Goal: Task Accomplishment & Management: Use online tool/utility

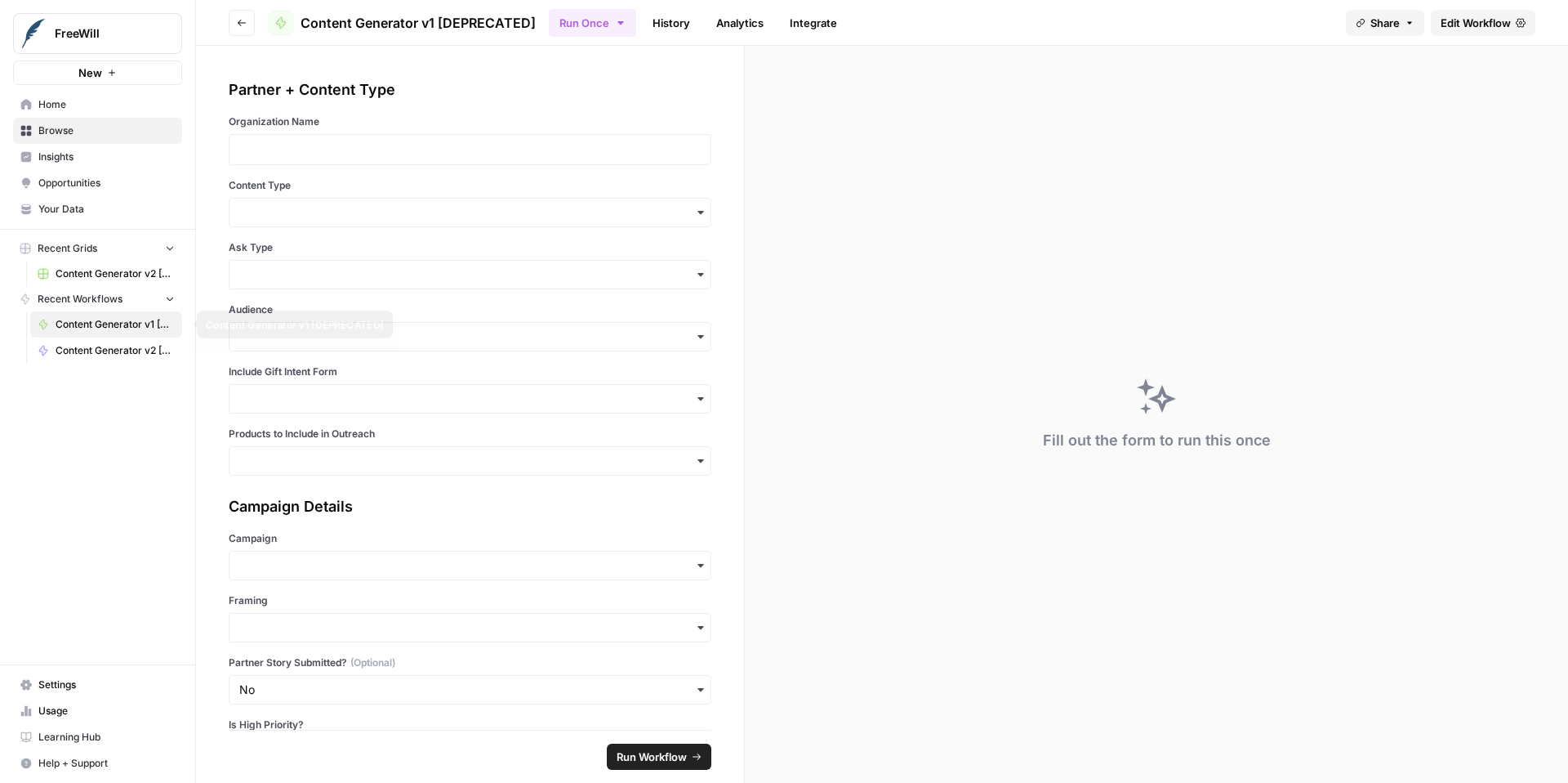
click at [124, 322] on span "Content Generator v1 [DEPRECATED]" at bounding box center [114, 325] width 119 height 15
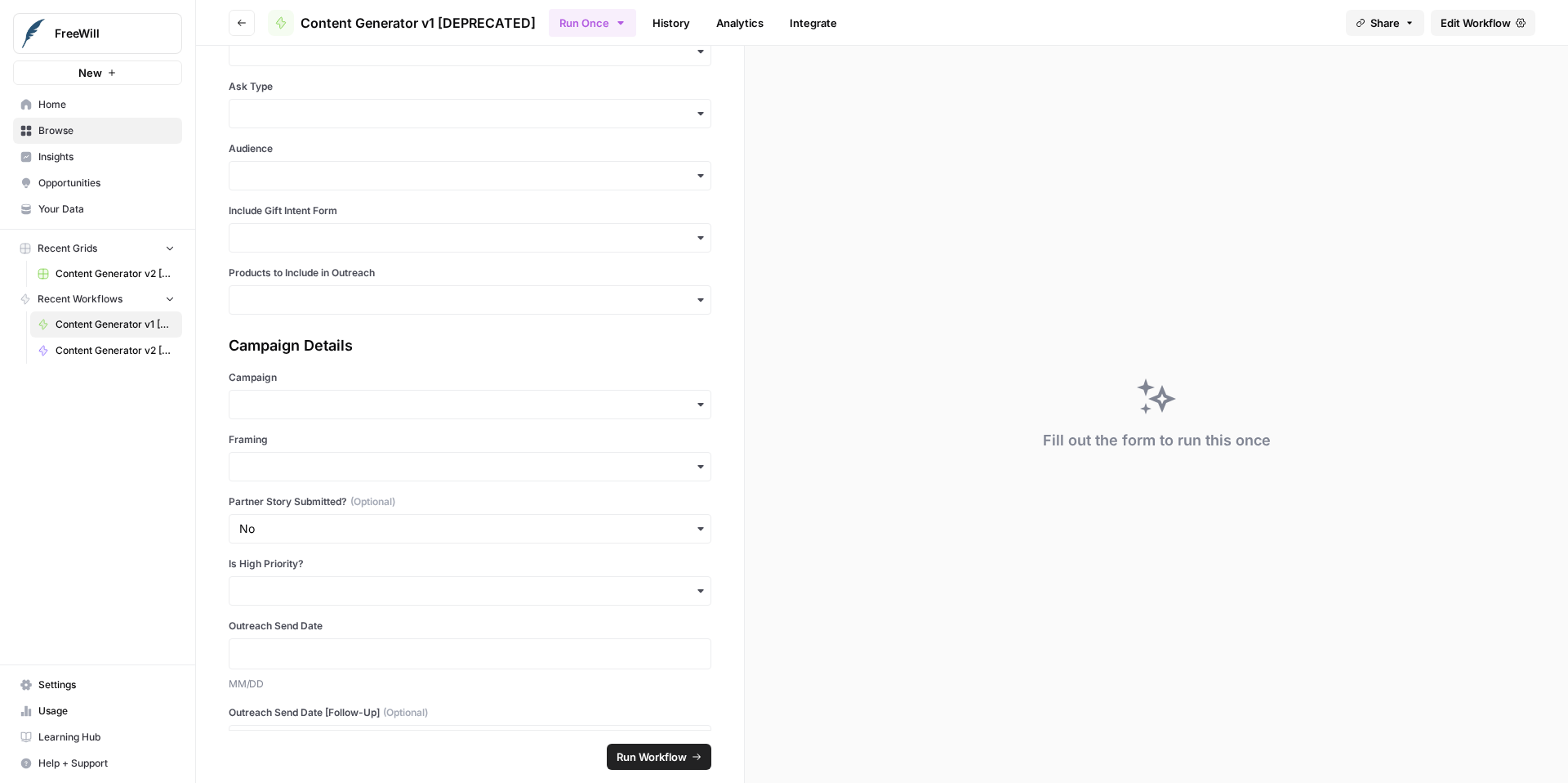
click at [133, 350] on span "Content Generator v2 [LIVE]" at bounding box center [114, 351] width 119 height 15
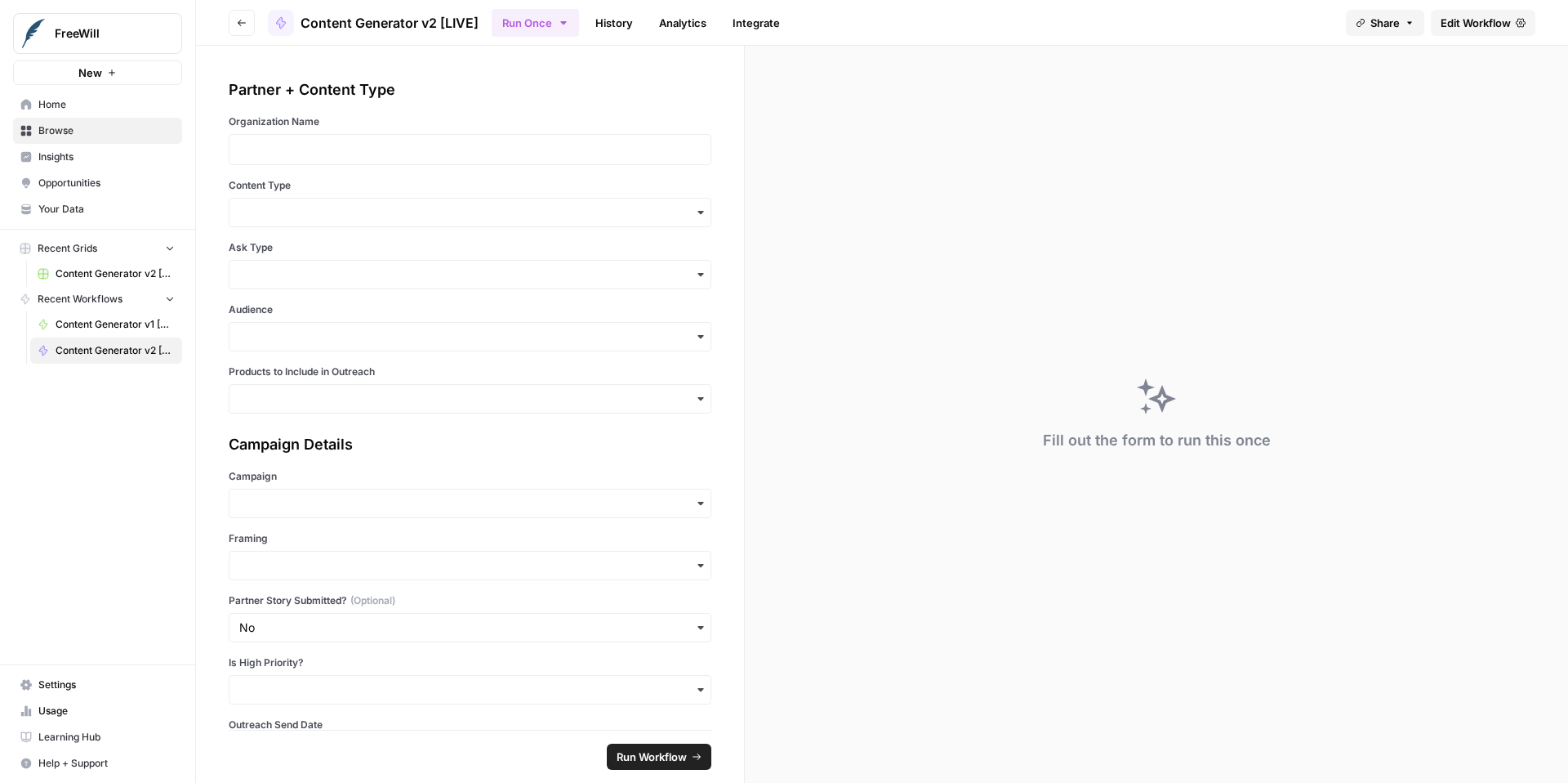
click at [1467, 23] on span "Edit Workflow" at bounding box center [1476, 23] width 70 height 16
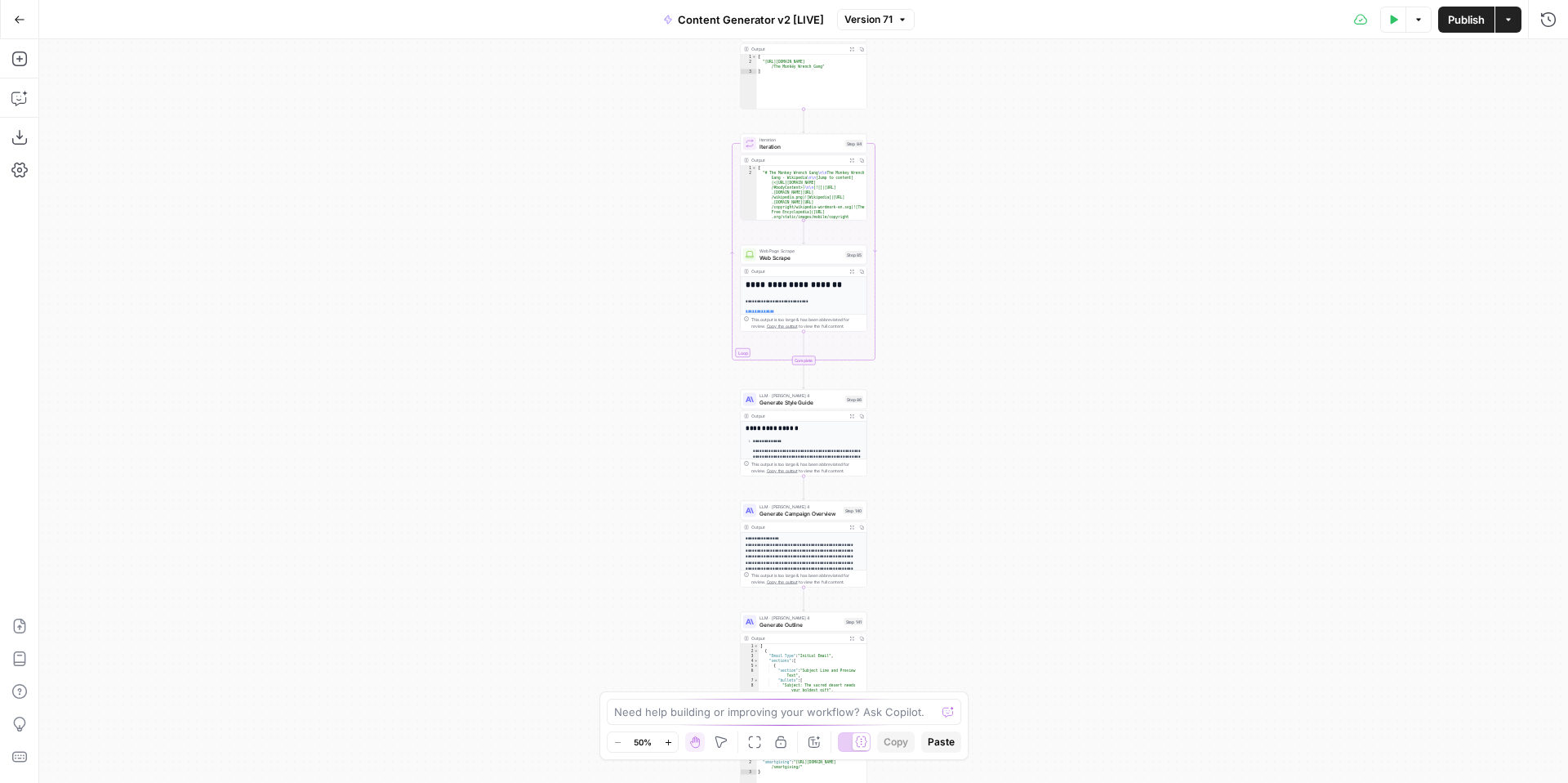
click at [670, 745] on icon "button" at bounding box center [669, 743] width 9 height 9
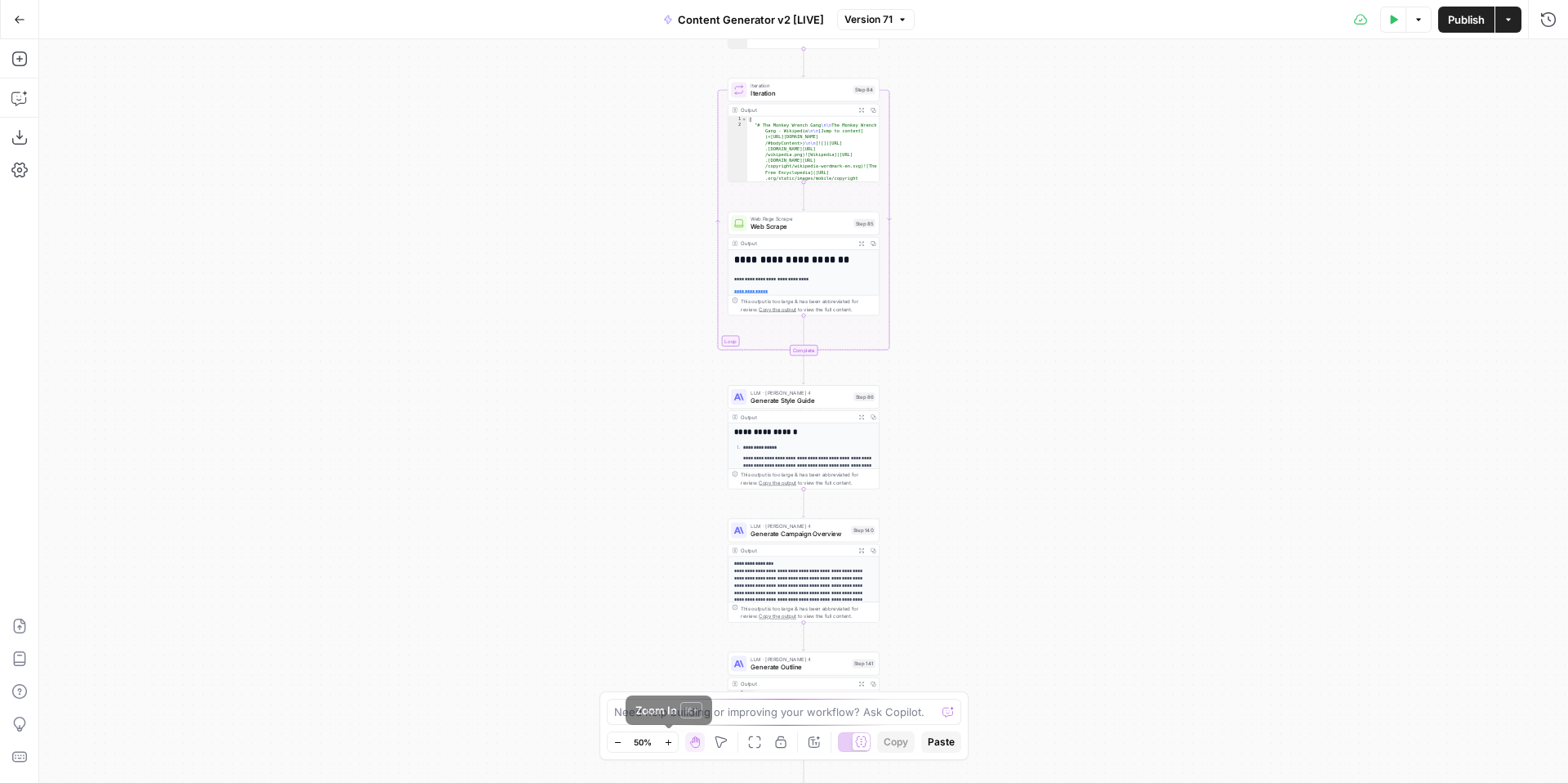
click at [670, 745] on icon "button" at bounding box center [669, 743] width 9 height 9
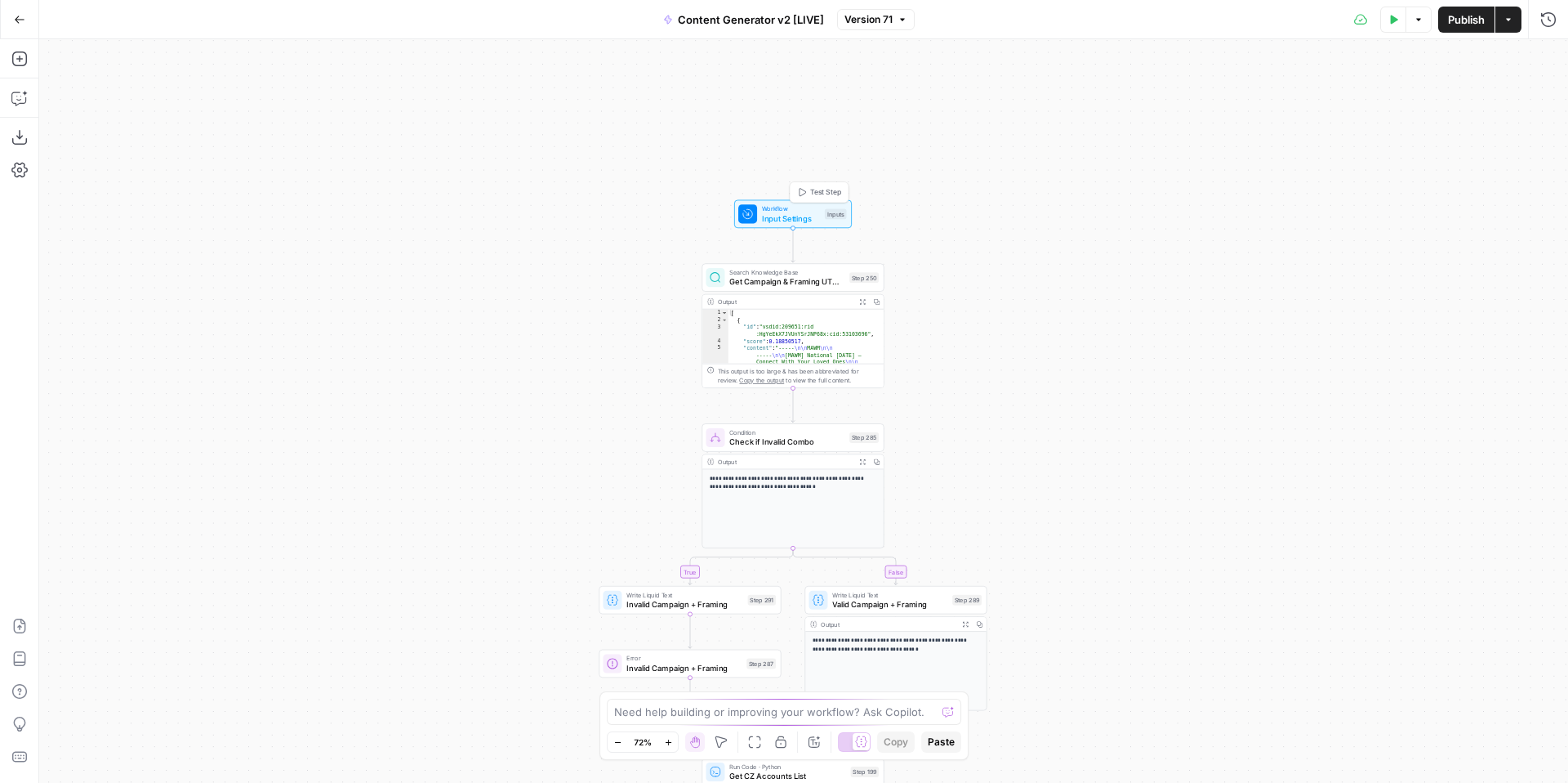
click at [766, 216] on span "Input Settings" at bounding box center [791, 218] width 58 height 11
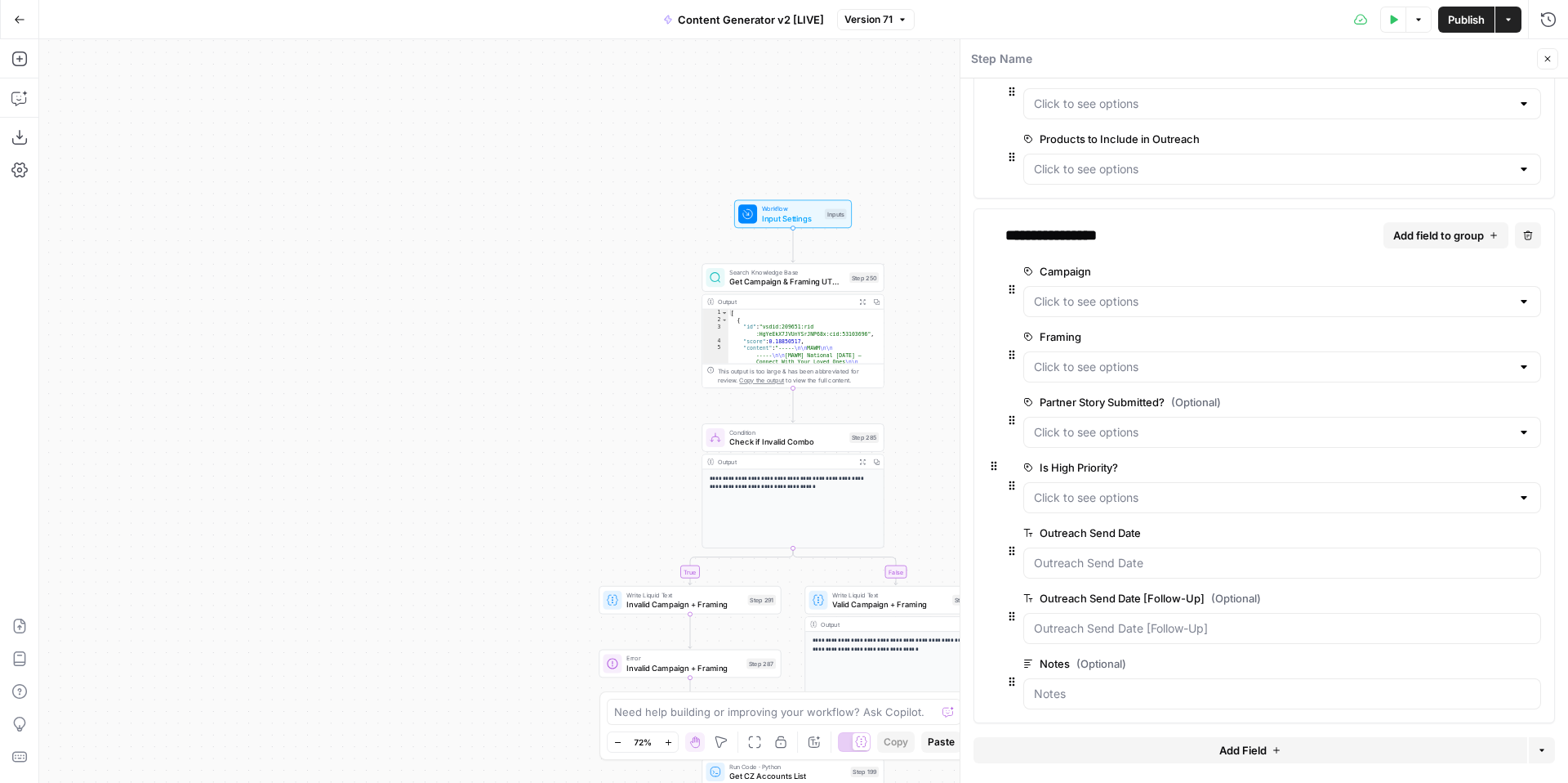
scroll to position [286, 0]
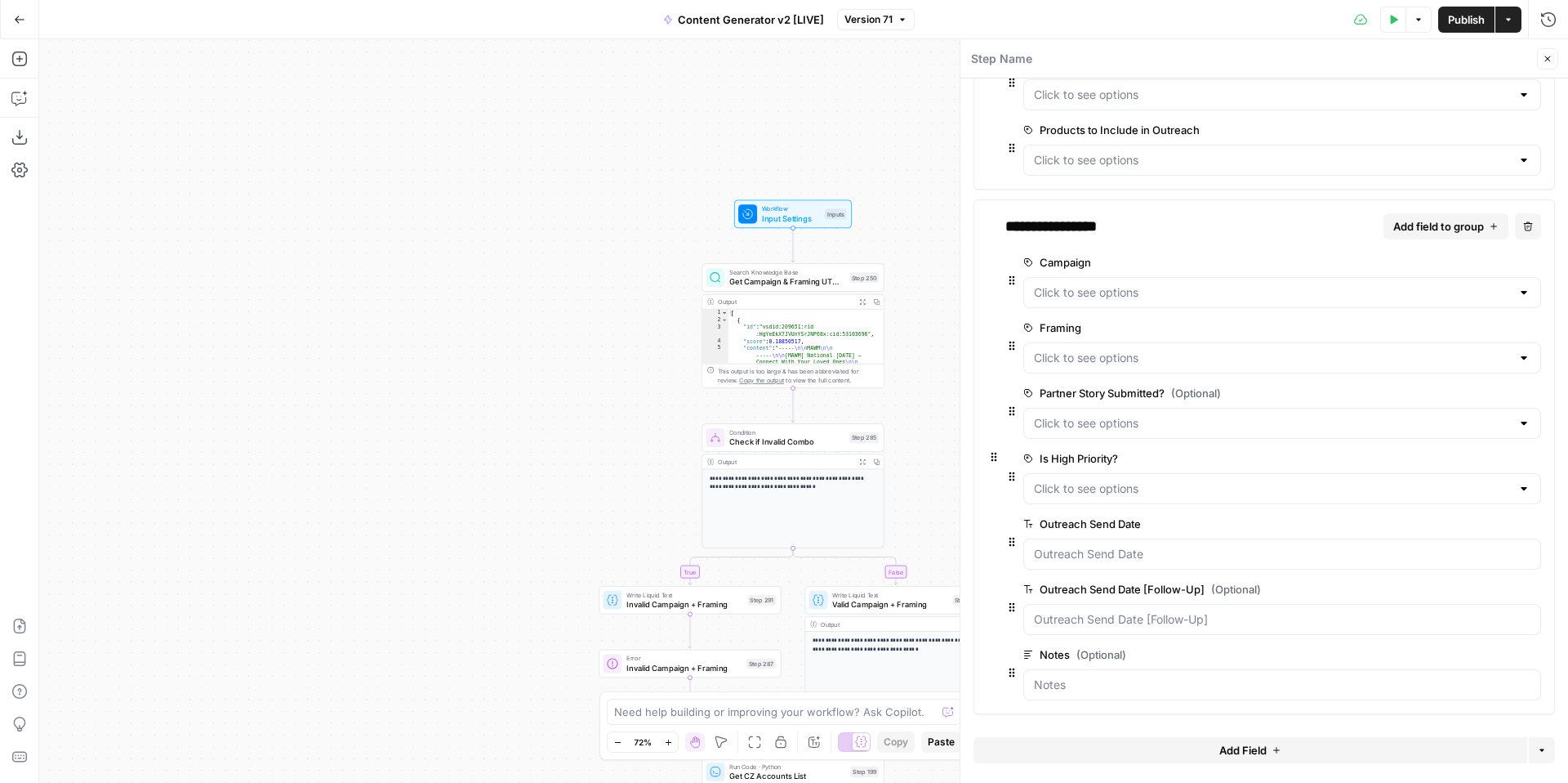
click at [1480, 460] on span "edit field" at bounding box center [1480, 458] width 36 height 13
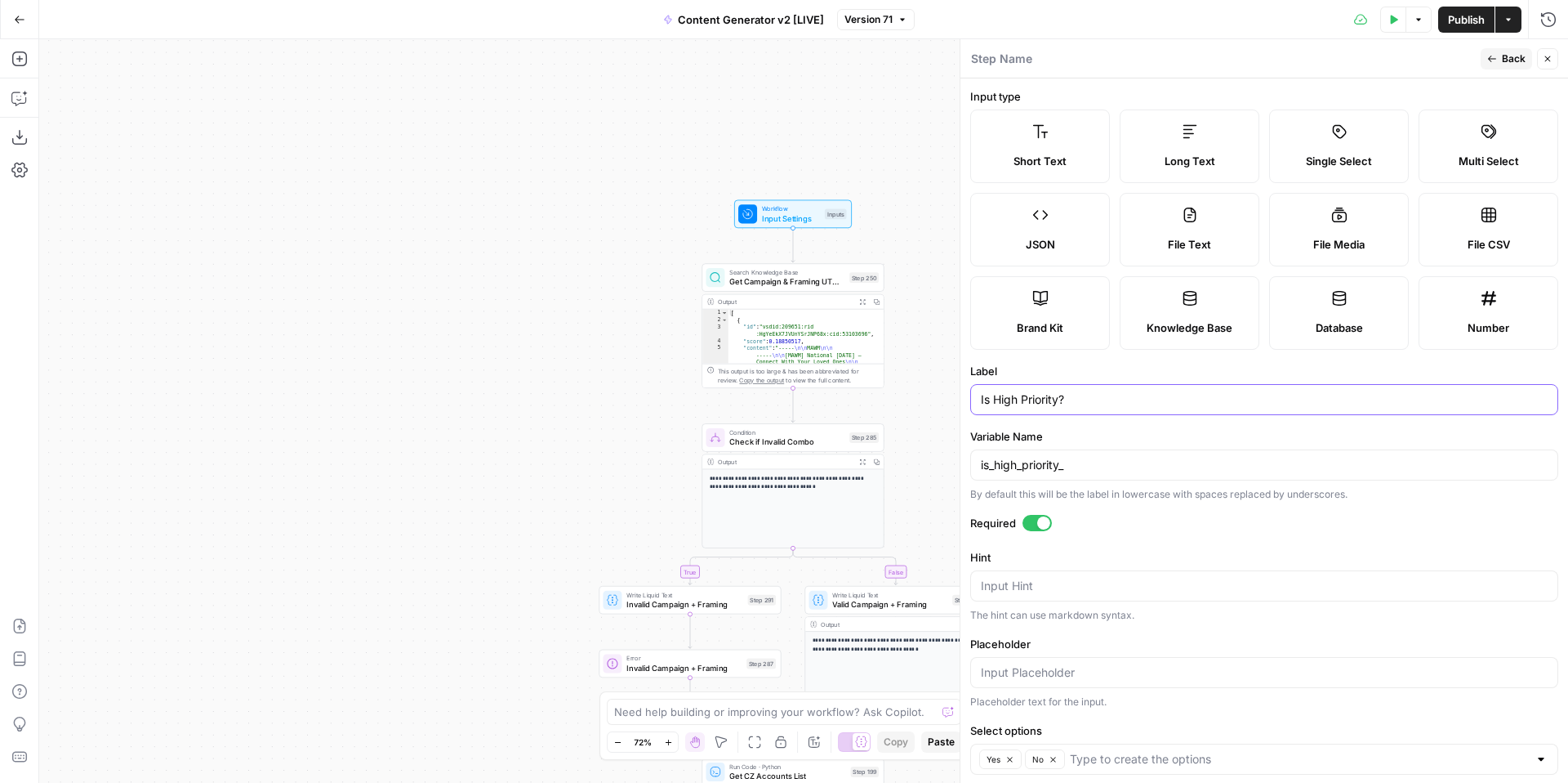
click at [1084, 398] on input "Is High Priority?" at bounding box center [1265, 399] width 567 height 16
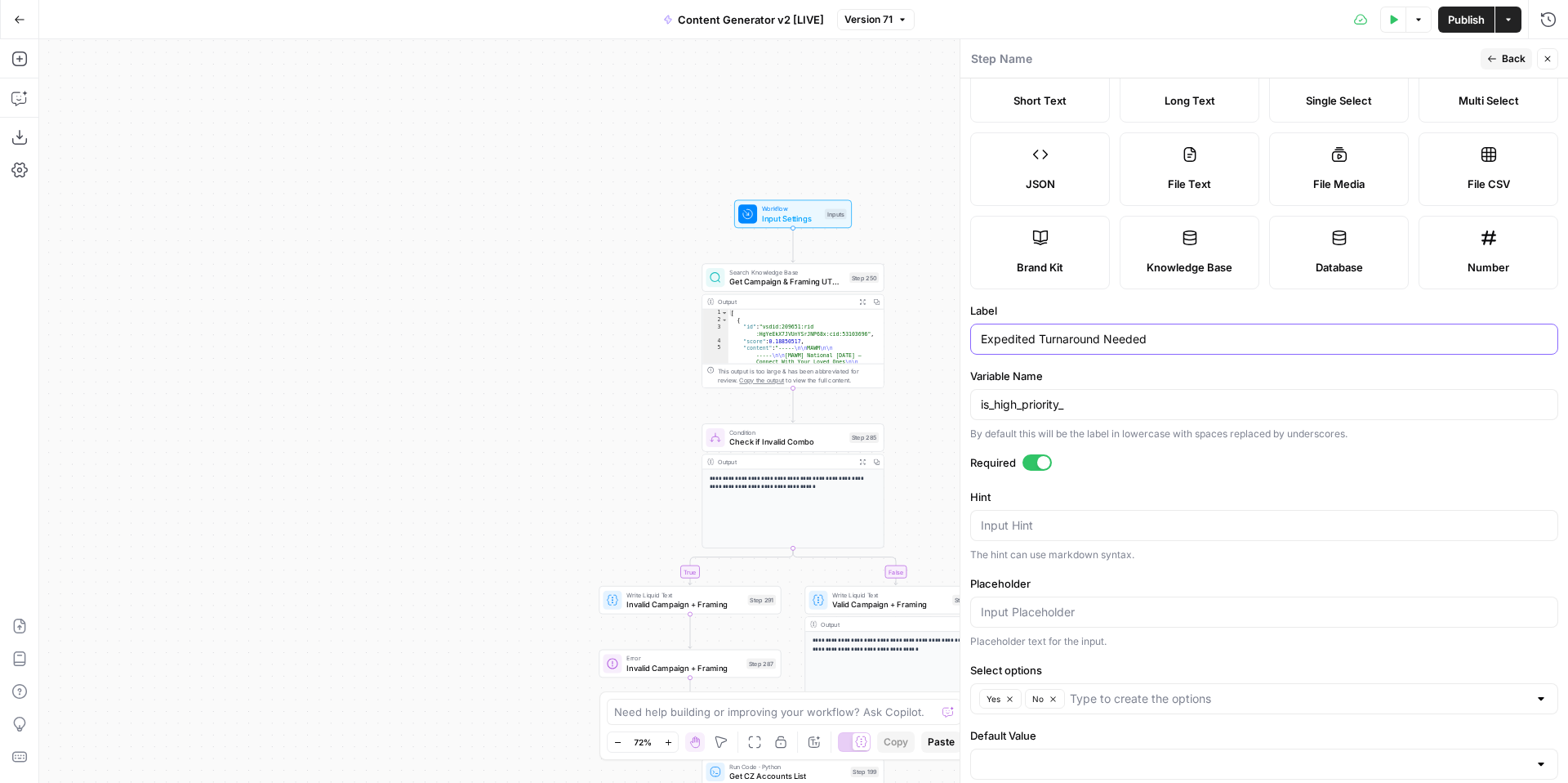
scroll to position [0, 0]
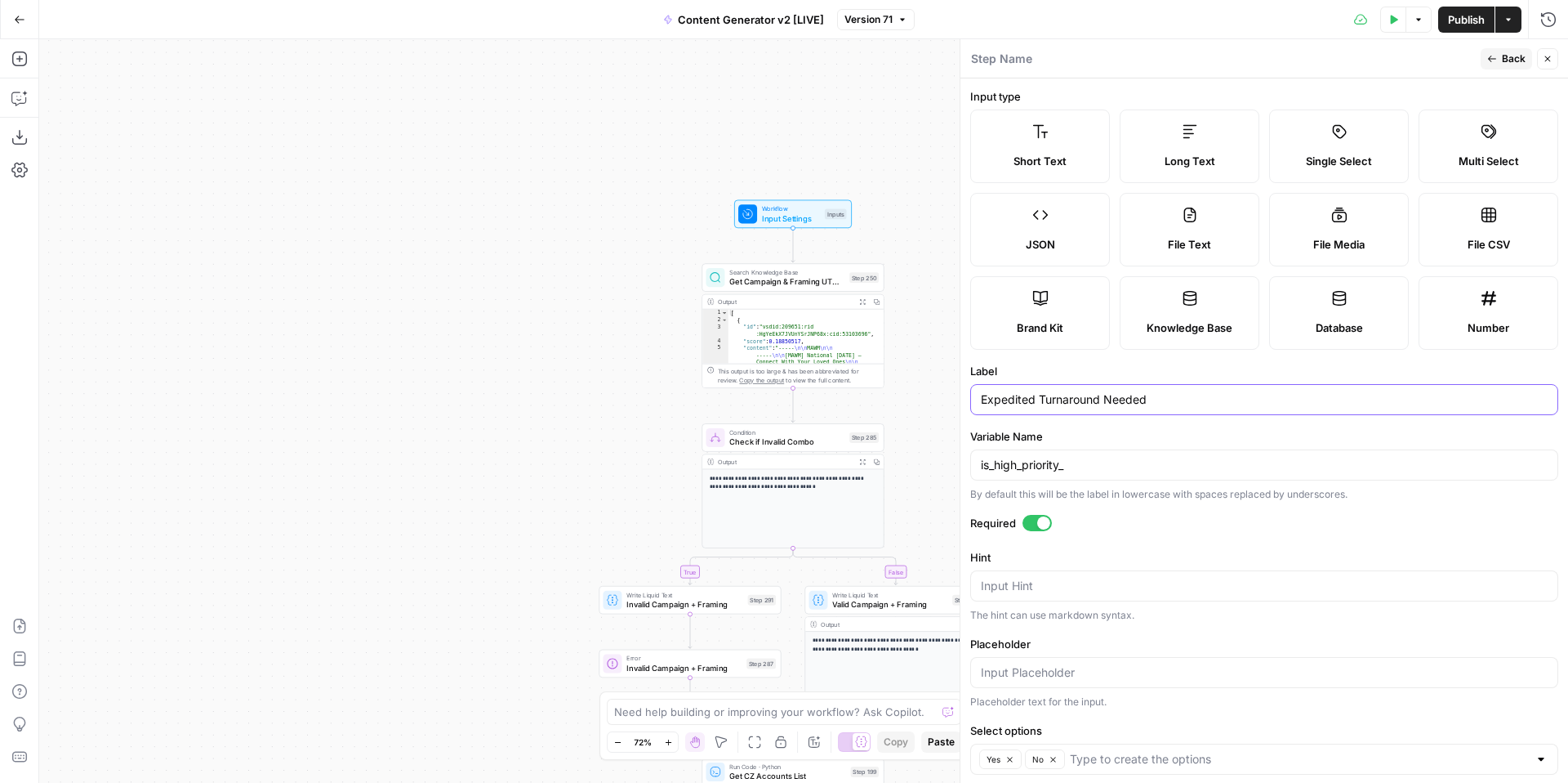
type input "Expedited Turnaround Needed"
click at [1547, 62] on icon "button" at bounding box center [1548, 58] width 9 height 9
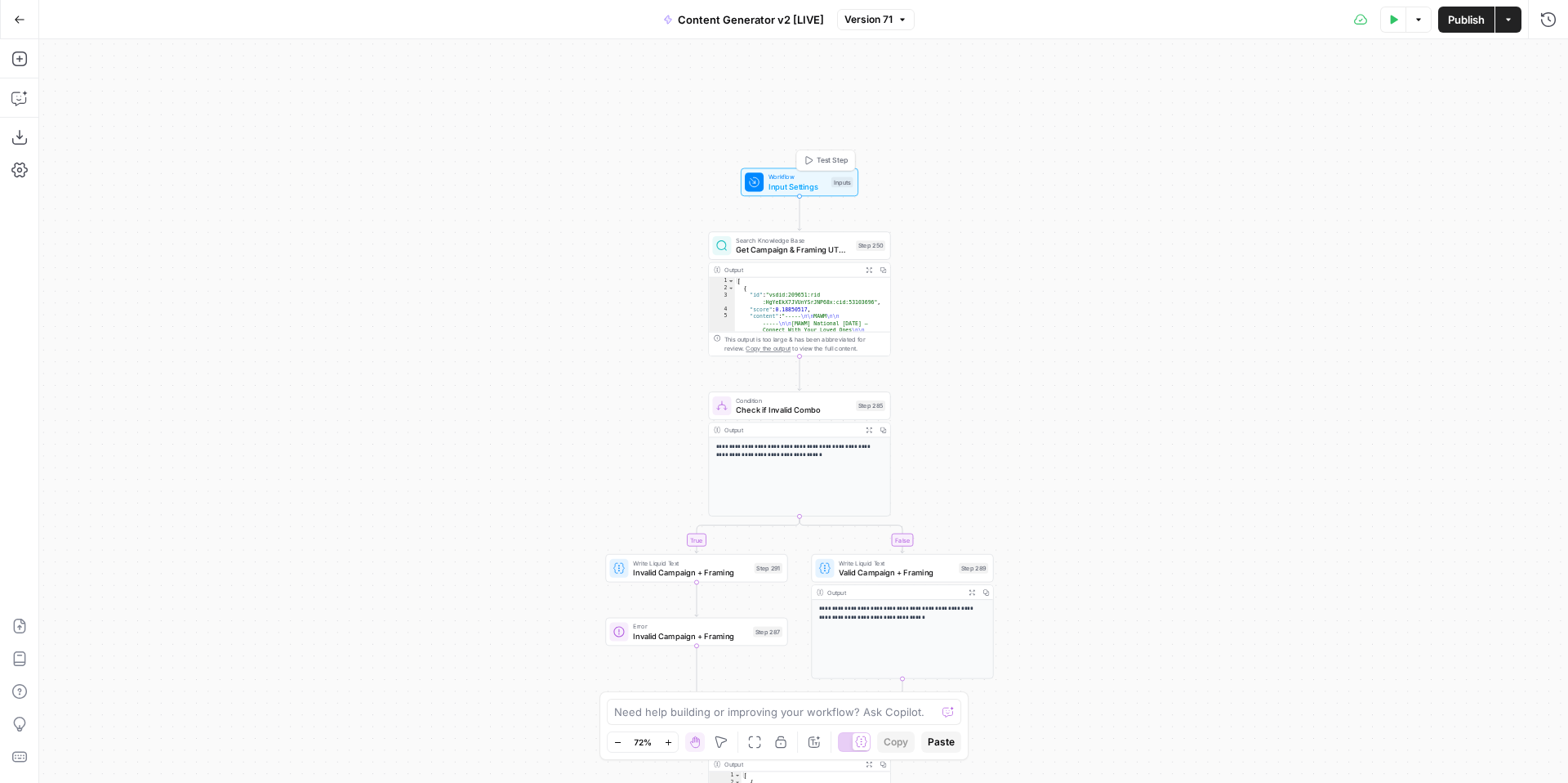
click at [760, 179] on div at bounding box center [754, 182] width 19 height 19
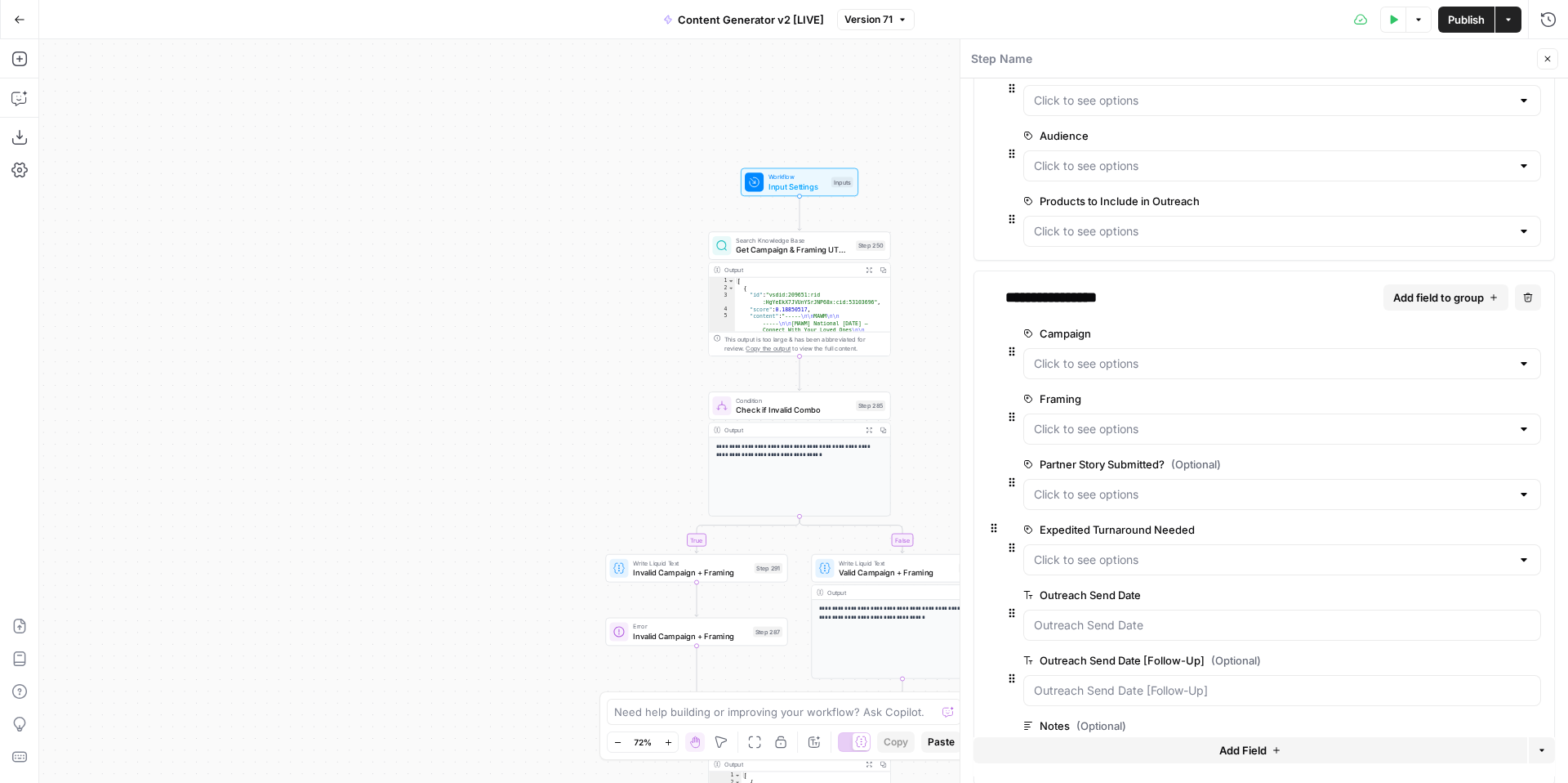
scroll to position [286, 0]
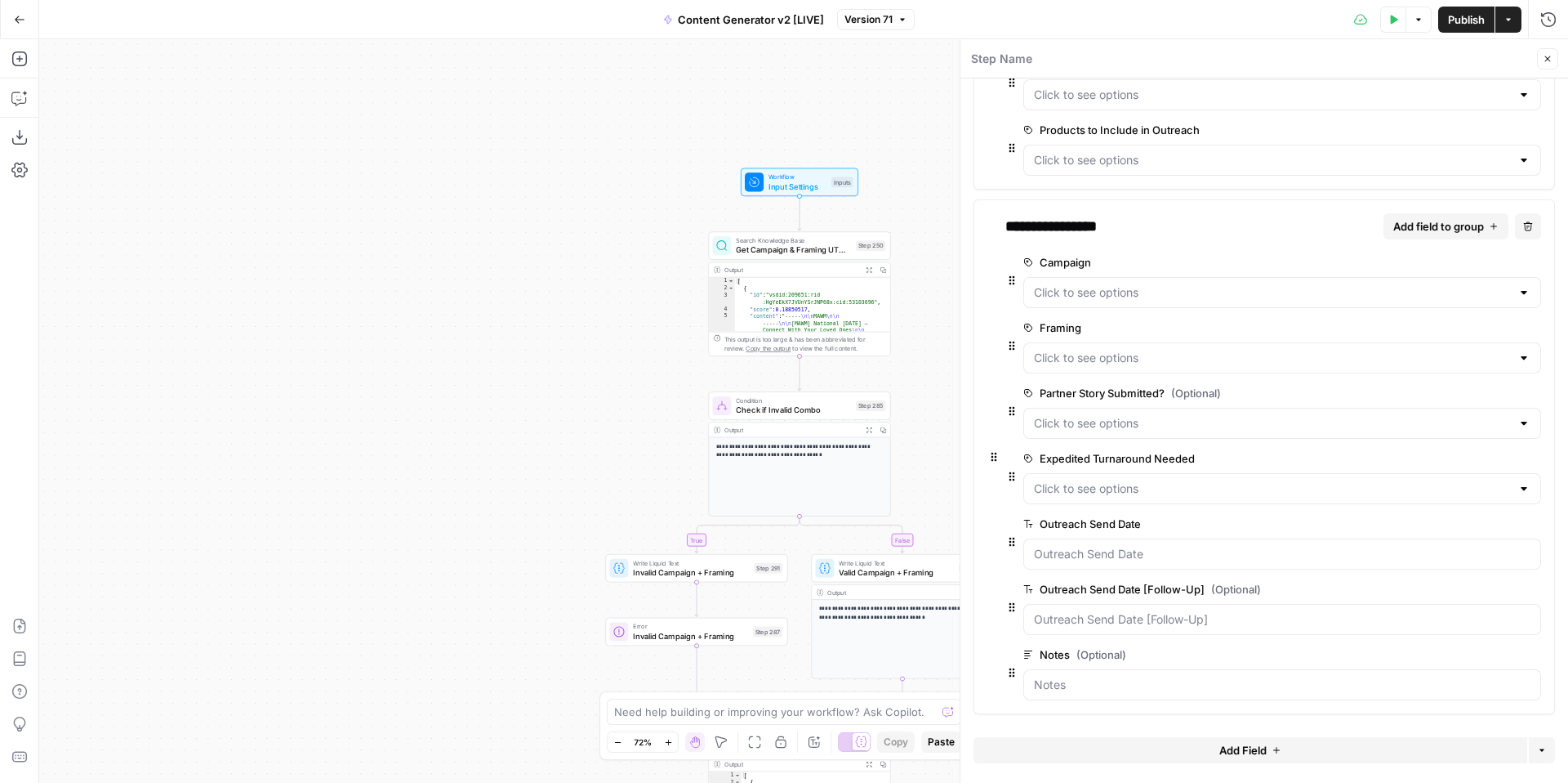
click at [1485, 457] on span "edit field" at bounding box center [1480, 458] width 36 height 13
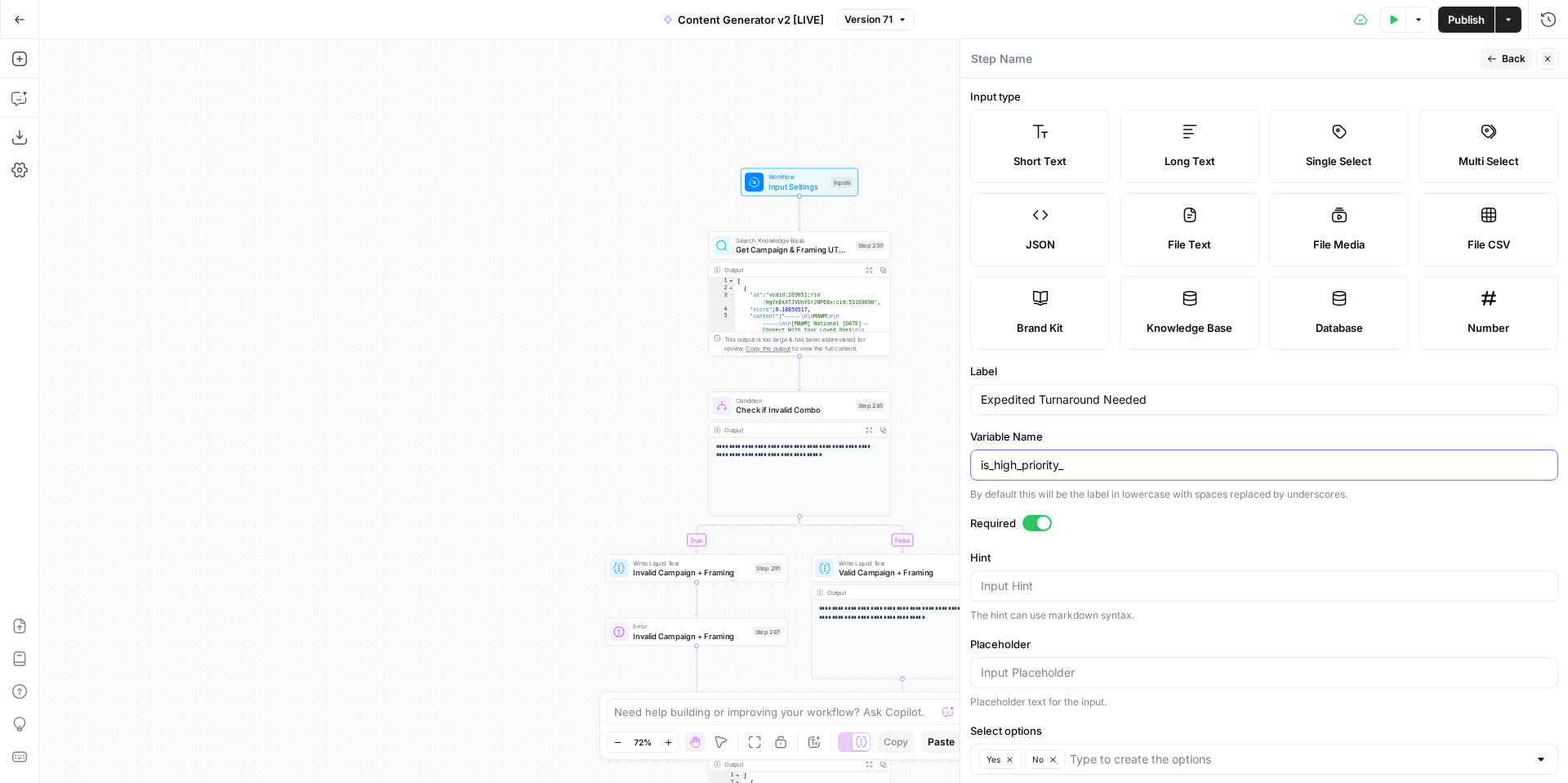
click at [1093, 469] on input "is_high_priority_" at bounding box center [1265, 465] width 567 height 16
click at [1038, 465] on input "expedited turnaround_needed" at bounding box center [1265, 465] width 567 height 16
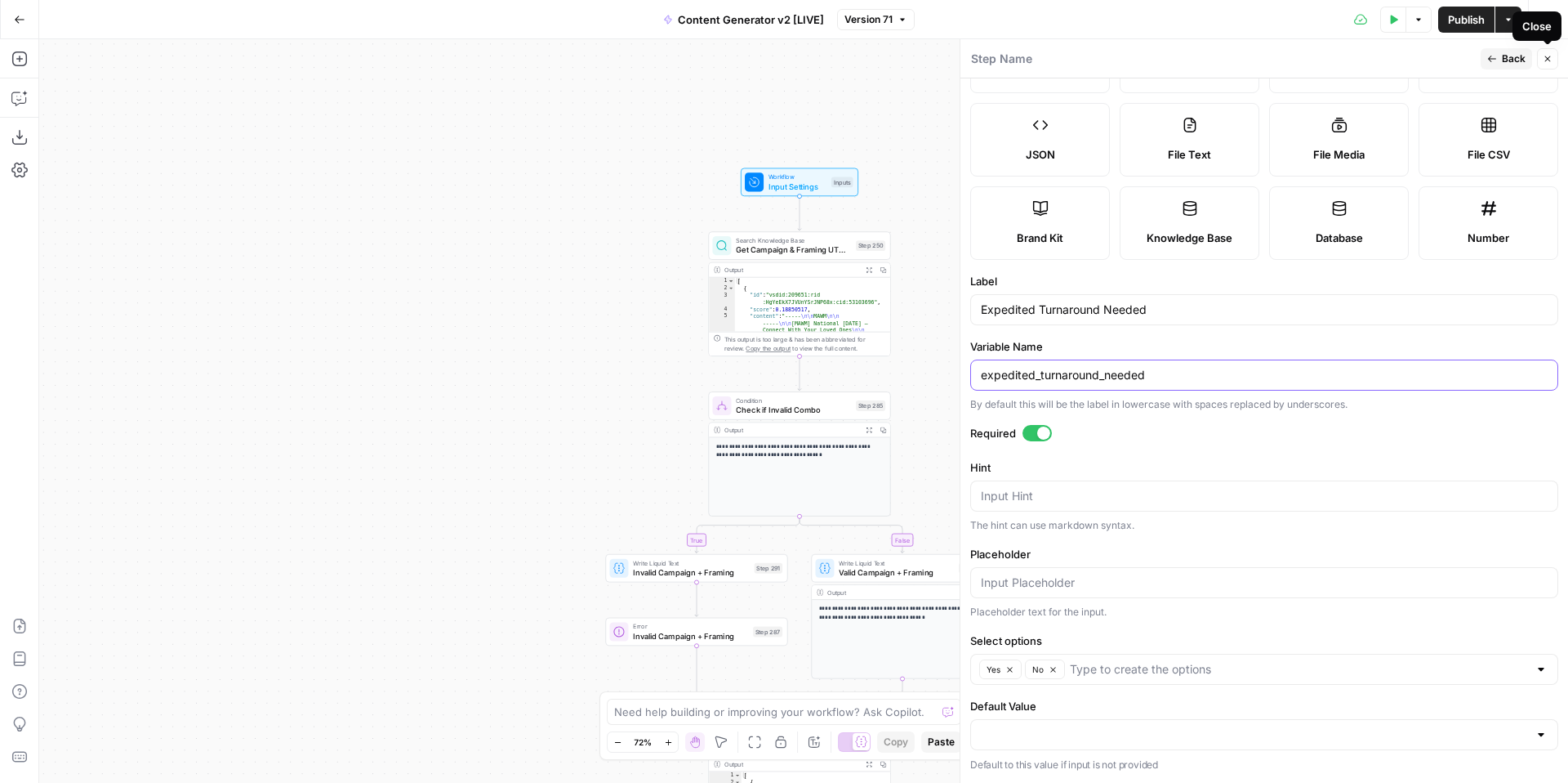
type input "expedited_turnaround_needed"
click at [1549, 60] on icon "button" at bounding box center [1548, 59] width 6 height 6
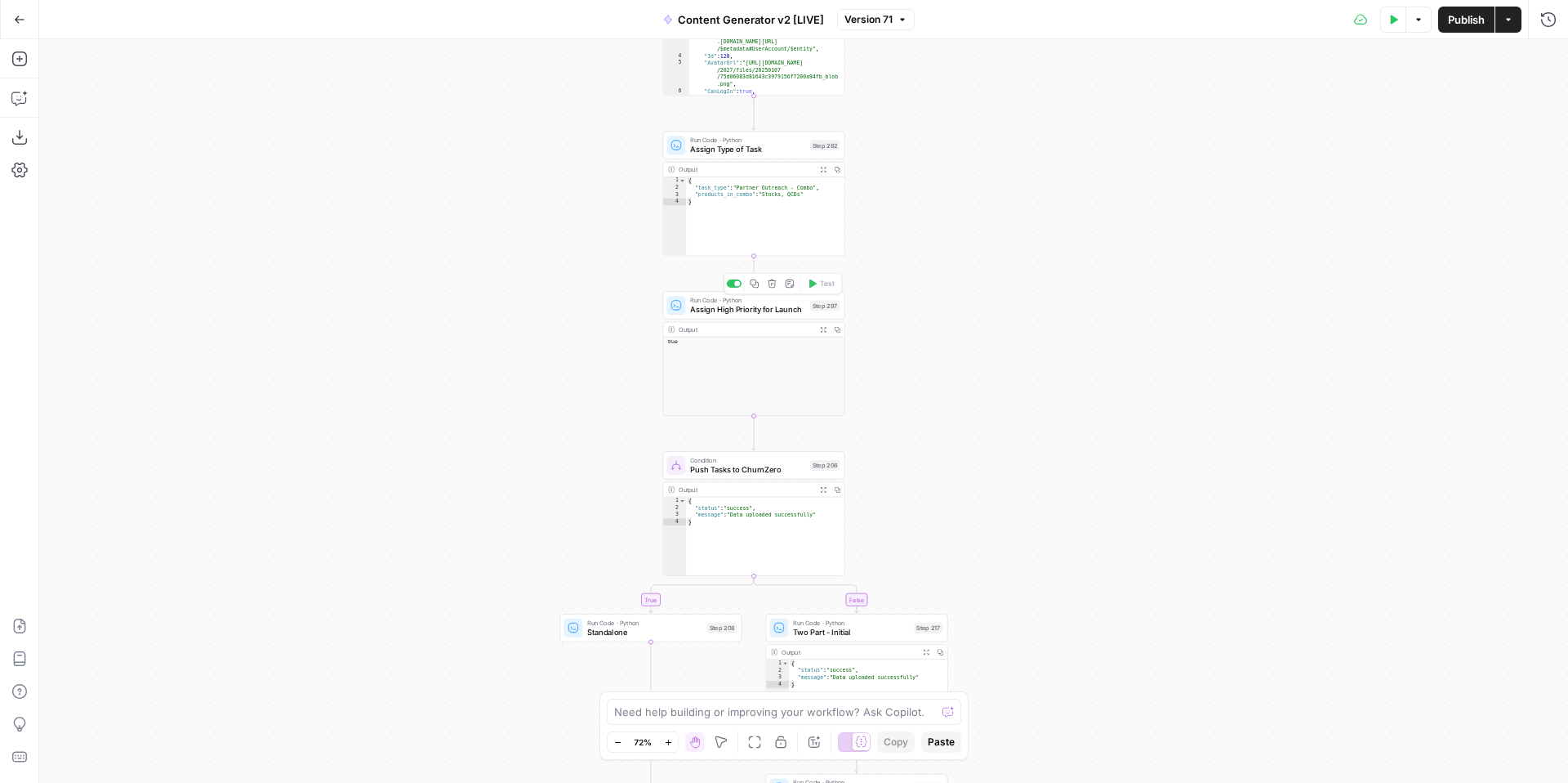
click at [767, 313] on span "Assign High Priority for Launch" at bounding box center [748, 310] width 115 height 11
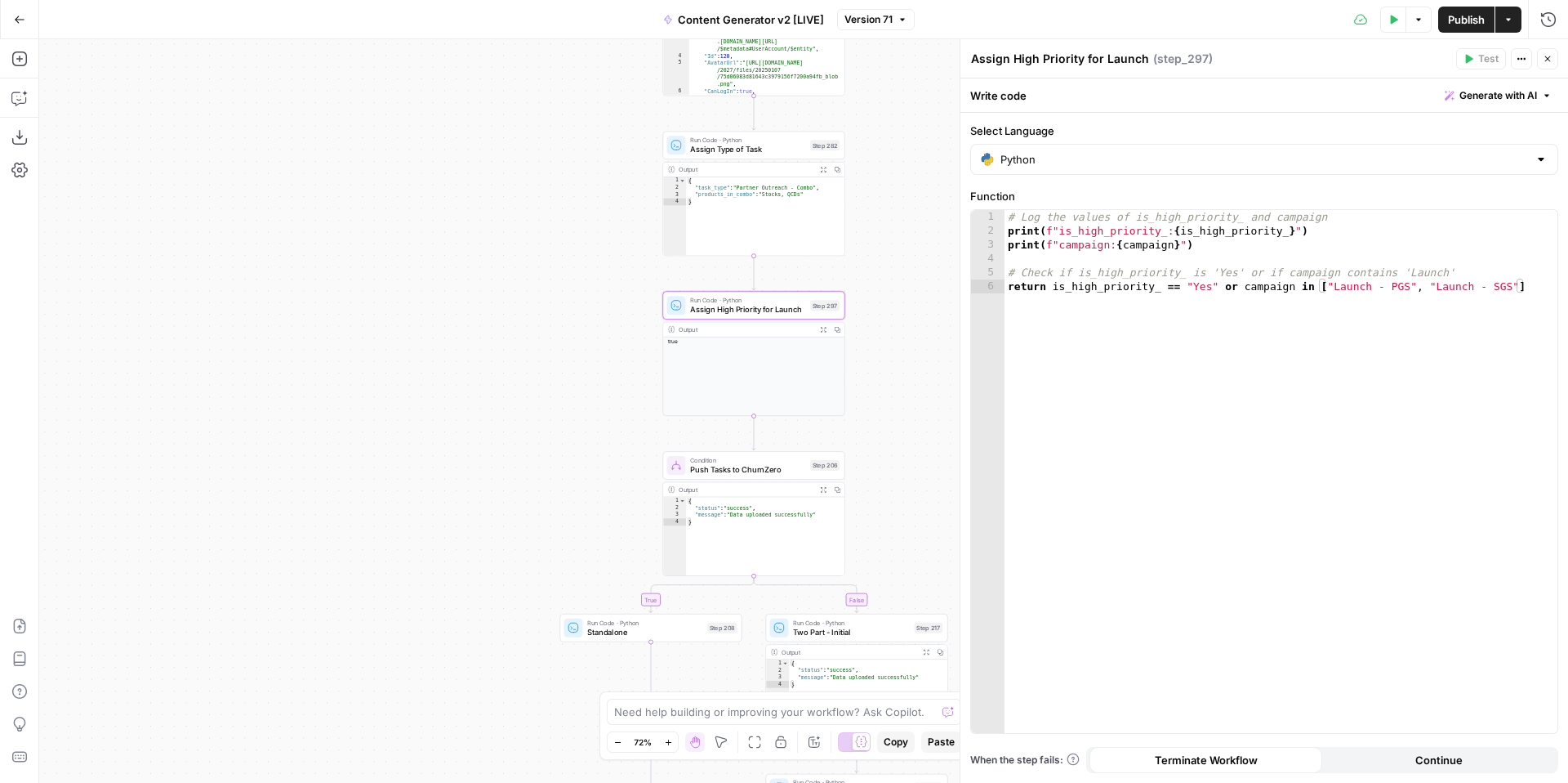
drag, startPoint x: 1012, startPoint y: 60, endPoint x: 1079, endPoint y: 60, distance: 67.0
click at [1079, 60] on textarea "Assign High Priority for Launch" at bounding box center [1060, 58] width 178 height 16
type textarea "Assign Expedited Turnaround for Launch"
click at [1176, 382] on div "# Log the values of is_high_priority_ and campaign print ( f"is_high_priority_:…" at bounding box center [1281, 485] width 553 height 551
type textarea "**********"
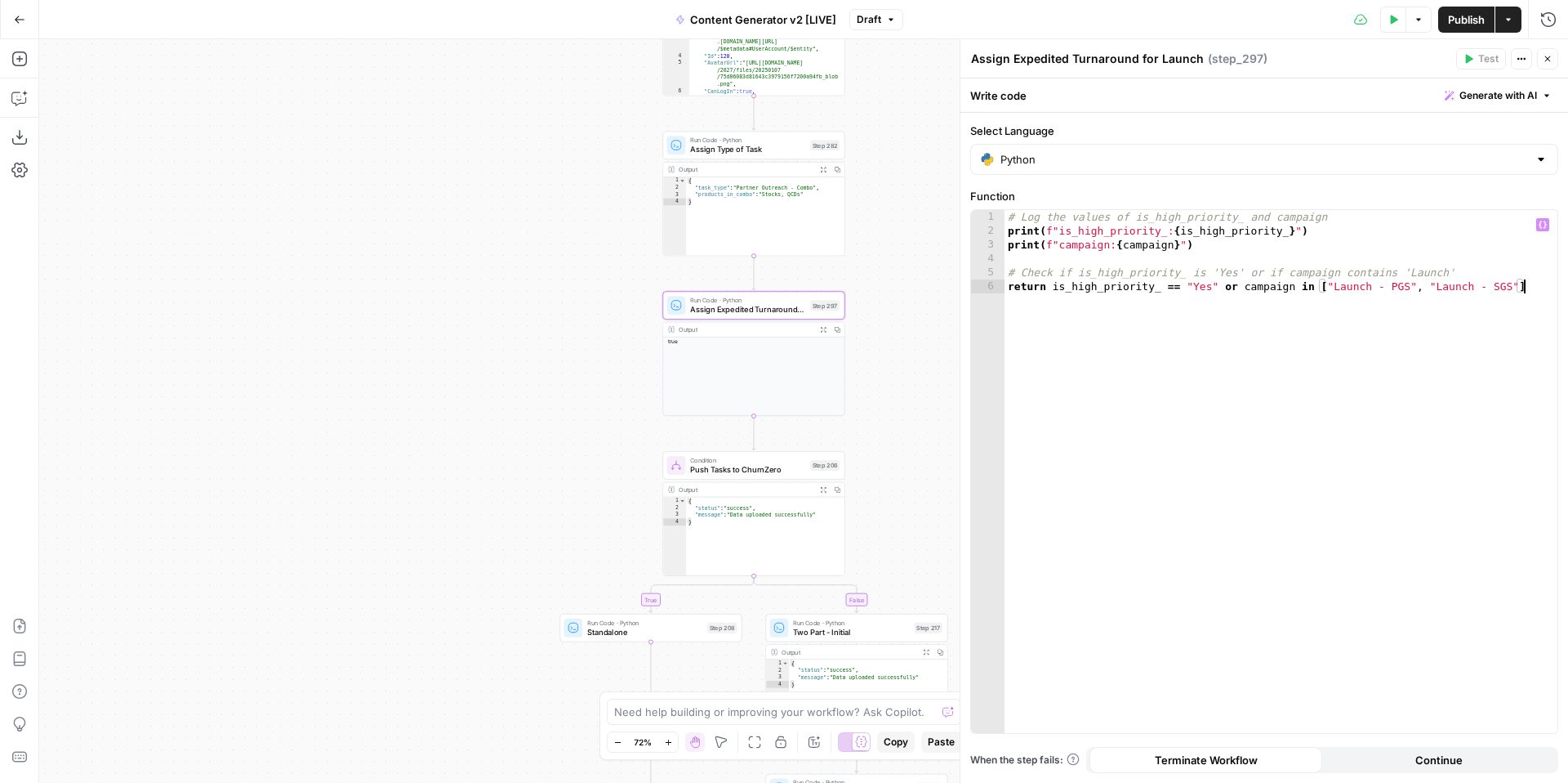
click at [1511, 98] on span "Generate with AI" at bounding box center [1499, 96] width 78 height 15
click at [1435, 155] on p at bounding box center [1394, 156] width 293 height 16
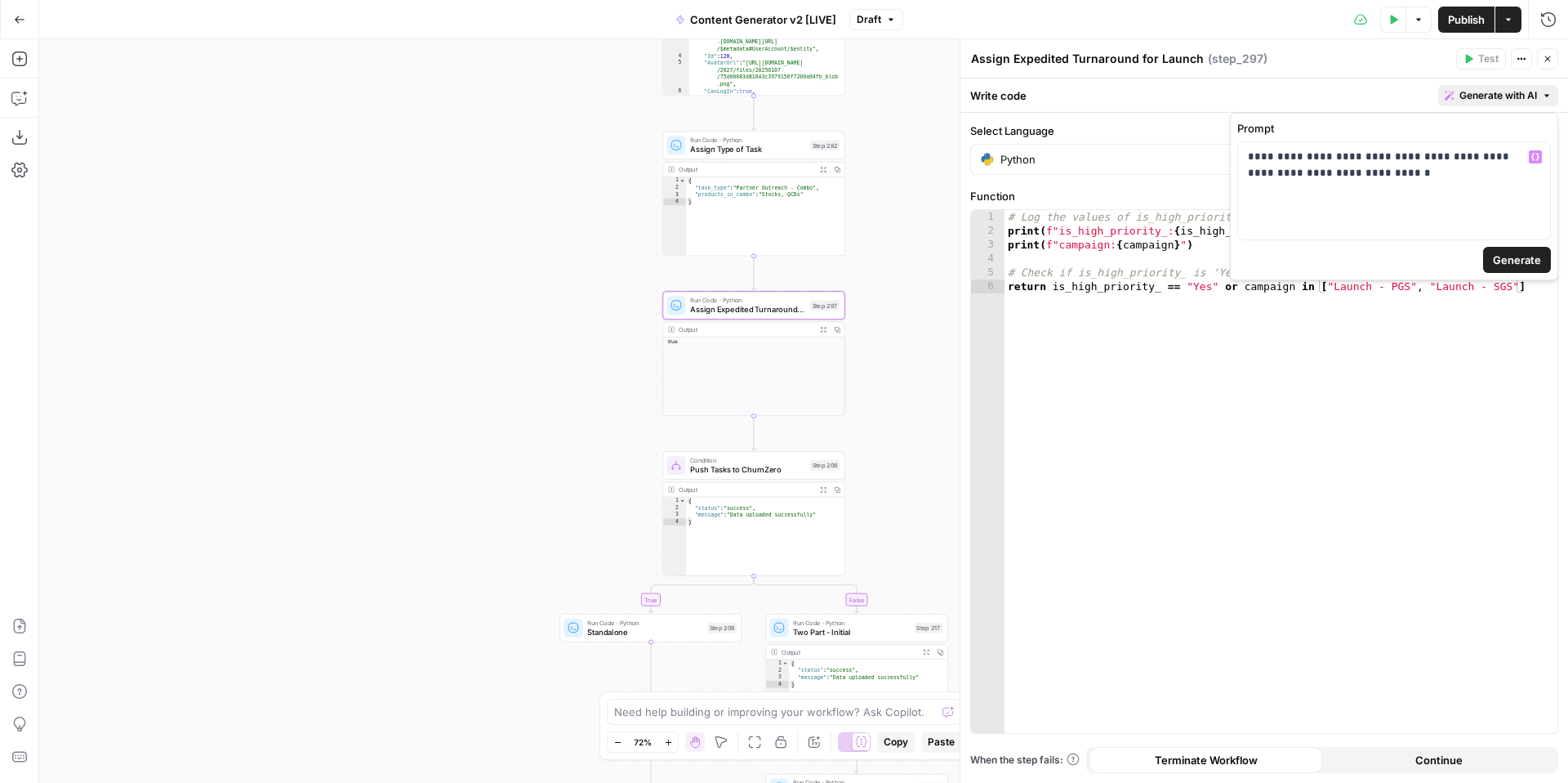
click at [1510, 255] on span "Generate" at bounding box center [1516, 259] width 48 height 16
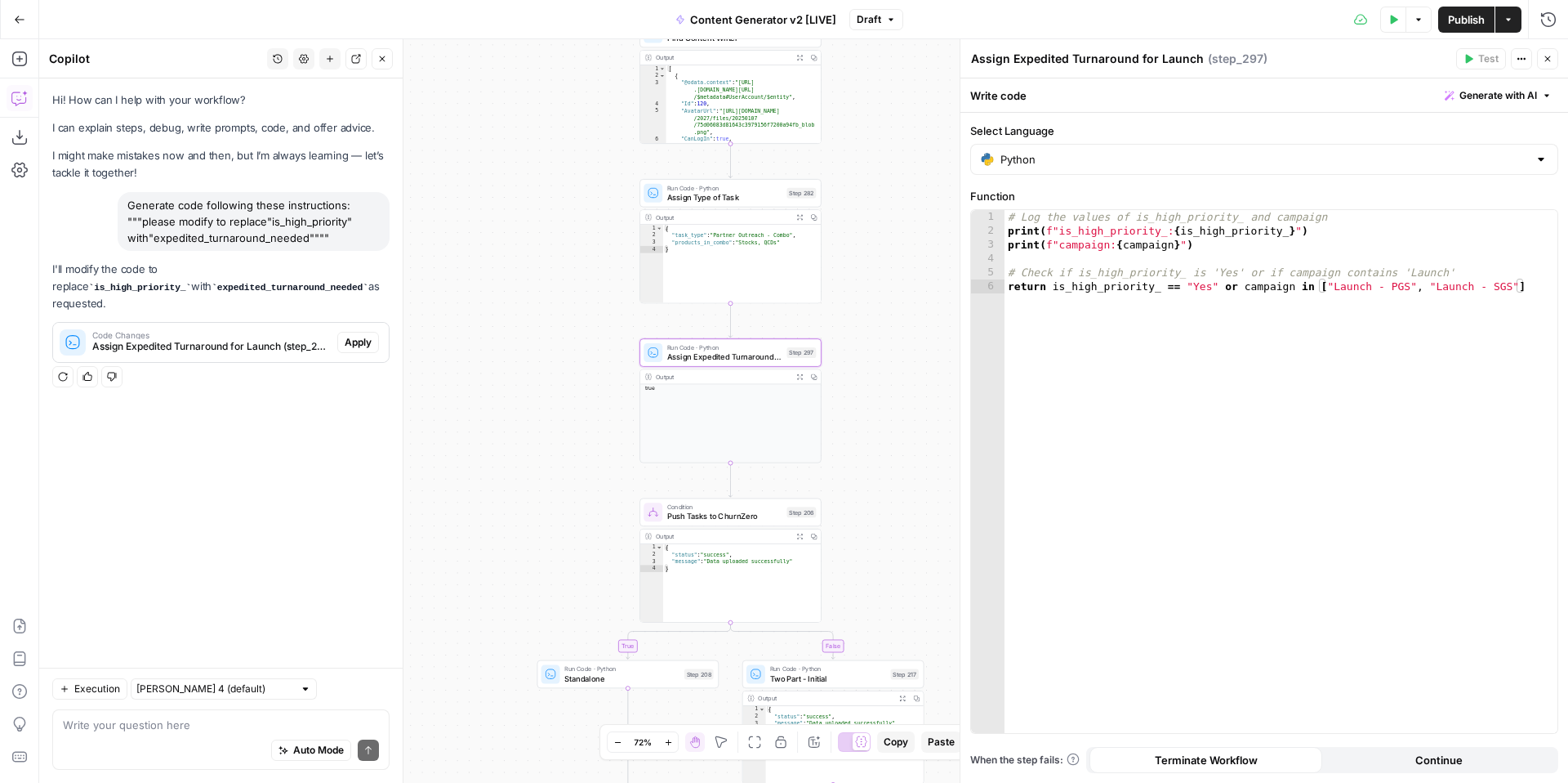
click at [363, 335] on span "Apply" at bounding box center [358, 343] width 27 height 15
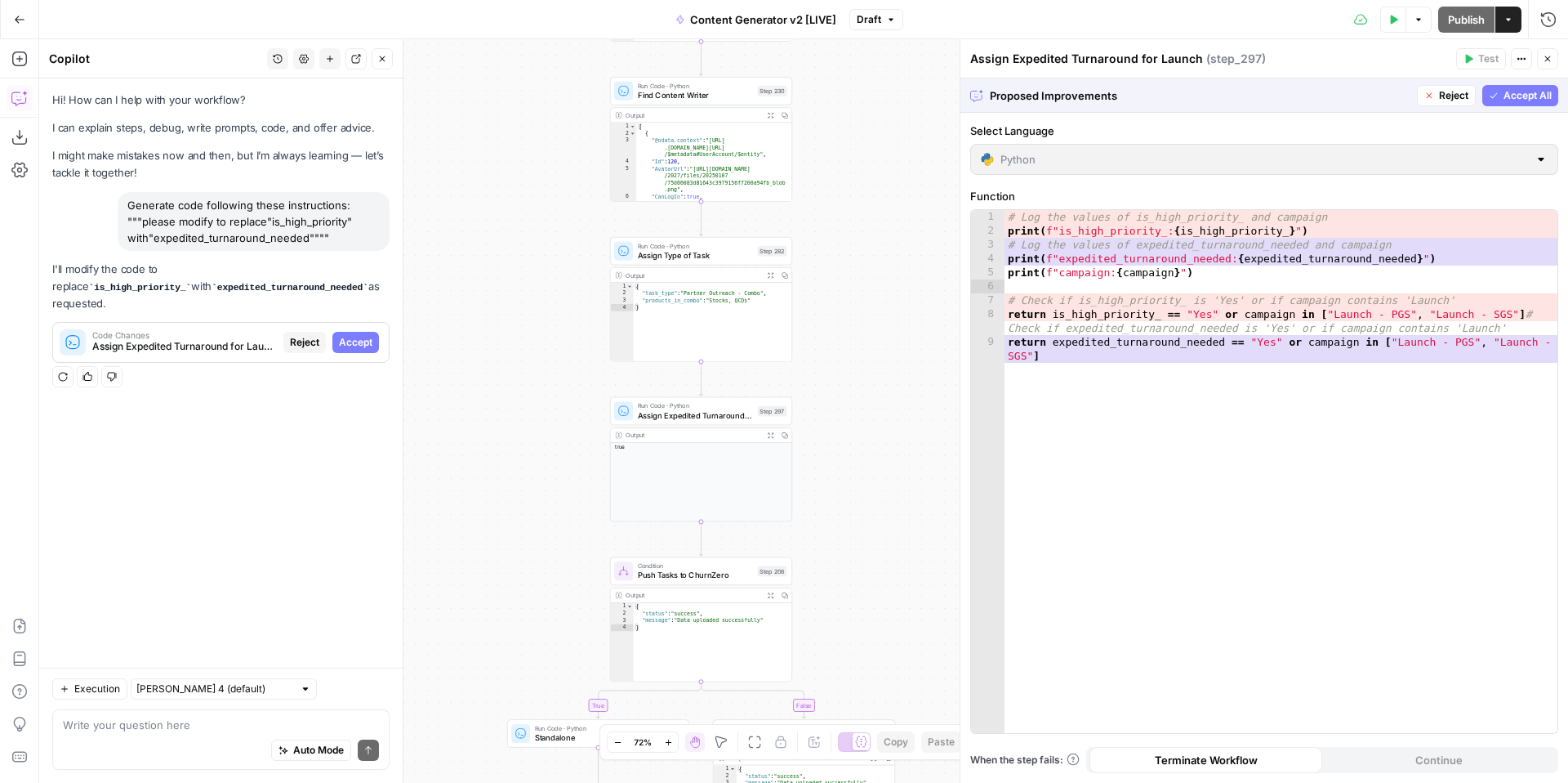
click at [1542, 95] on span "Accept All" at bounding box center [1528, 96] width 48 height 15
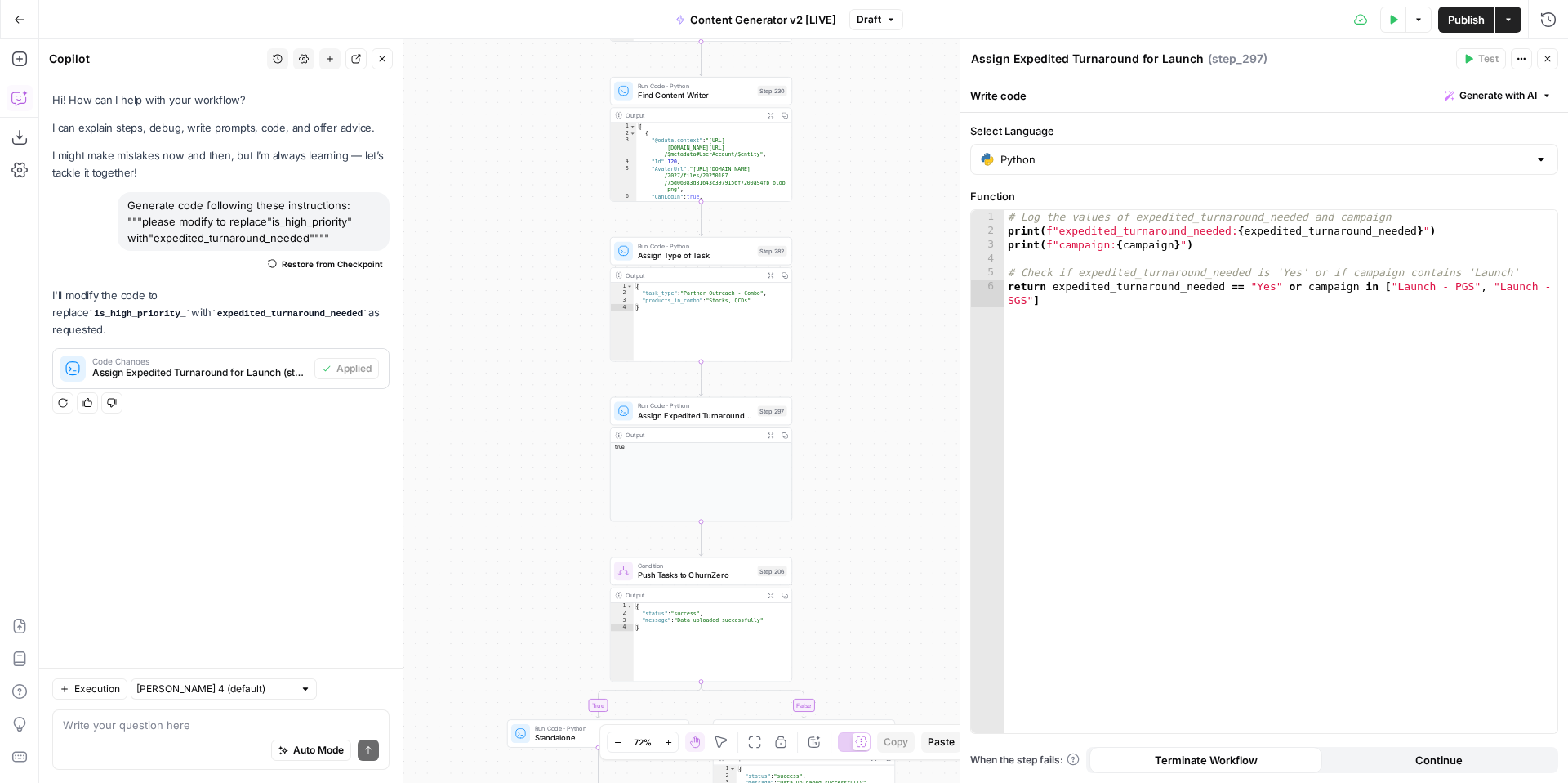
click at [1550, 60] on icon "button" at bounding box center [1548, 58] width 9 height 9
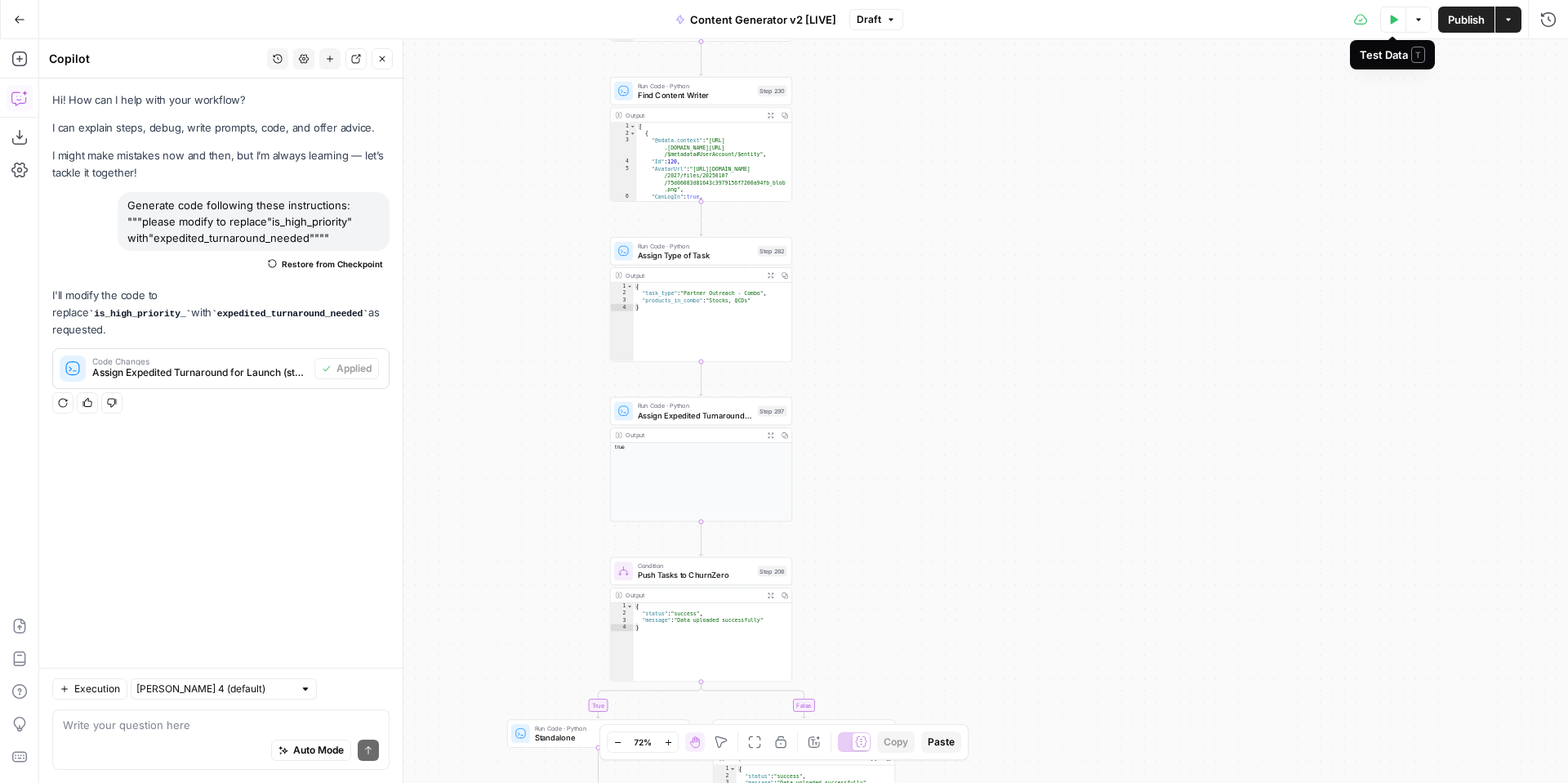
click at [1423, 23] on button "Options" at bounding box center [1419, 20] width 26 height 26
click at [1394, 18] on icon "button" at bounding box center [1395, 20] width 8 height 9
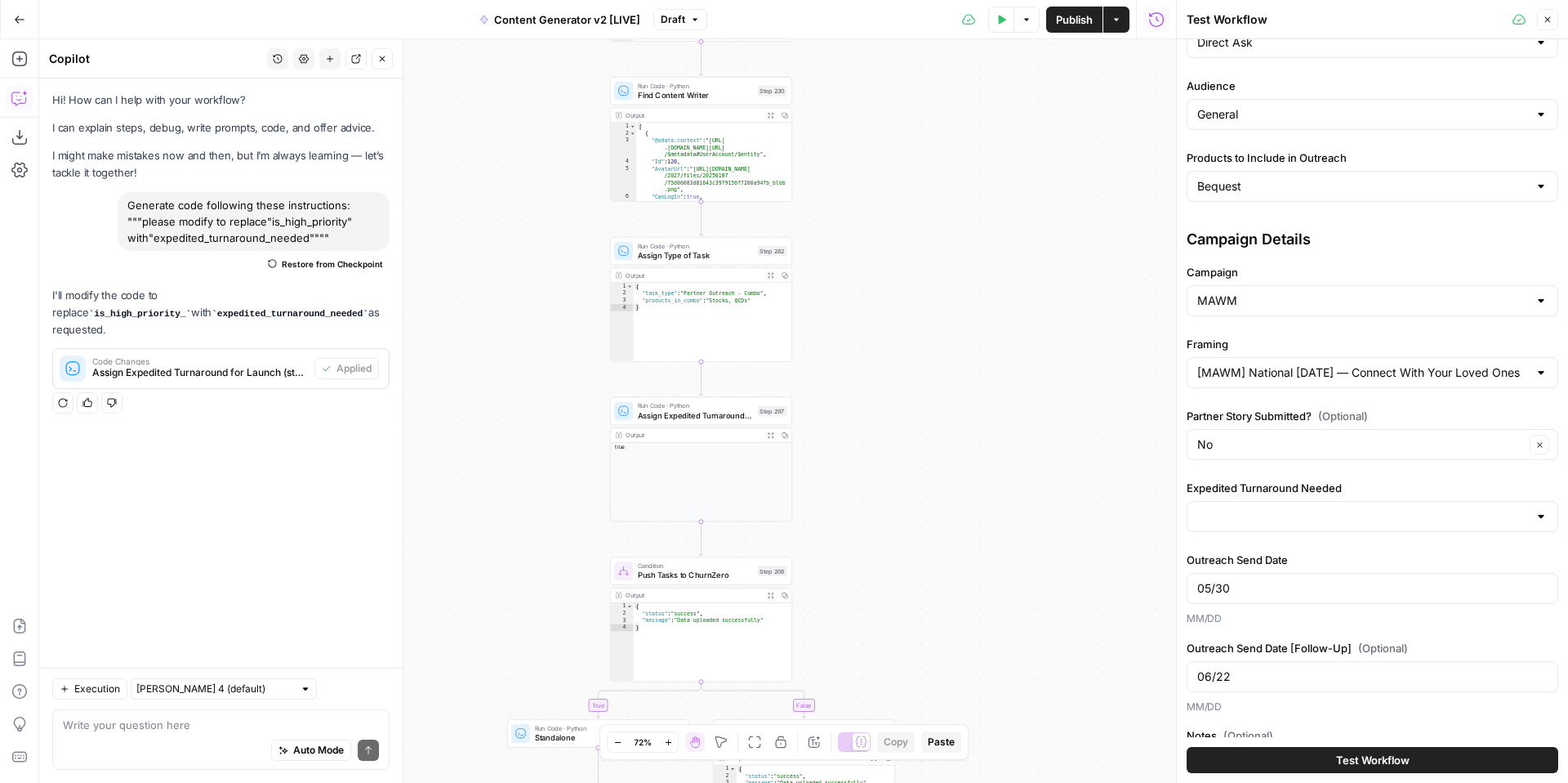
scroll to position [315, 0]
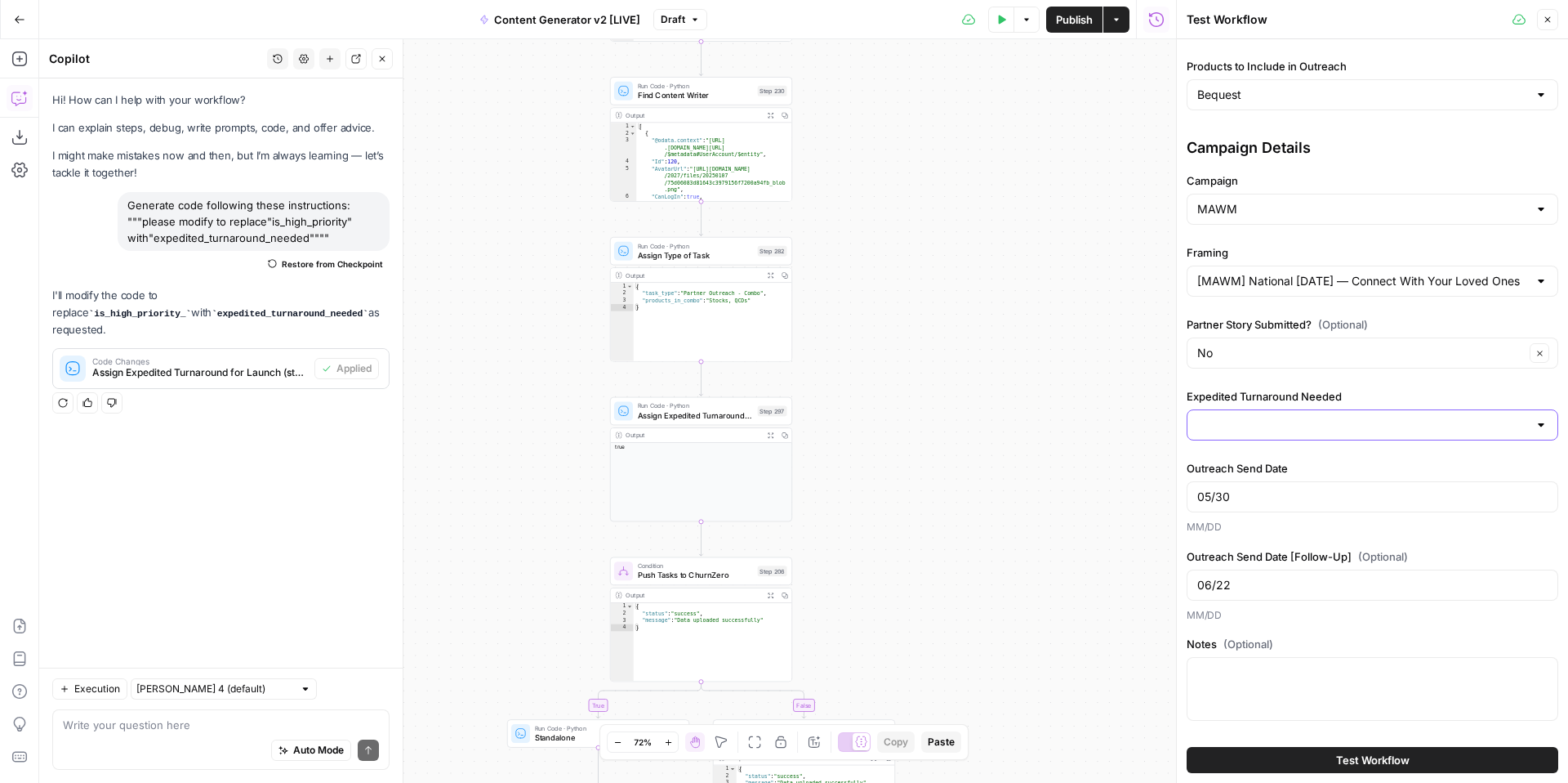
click at [1317, 426] on input "Expedited Turnaround Needed" at bounding box center [1362, 424] width 331 height 16
click at [1286, 458] on span "Yes" at bounding box center [1370, 466] width 338 height 16
type input "Yes"
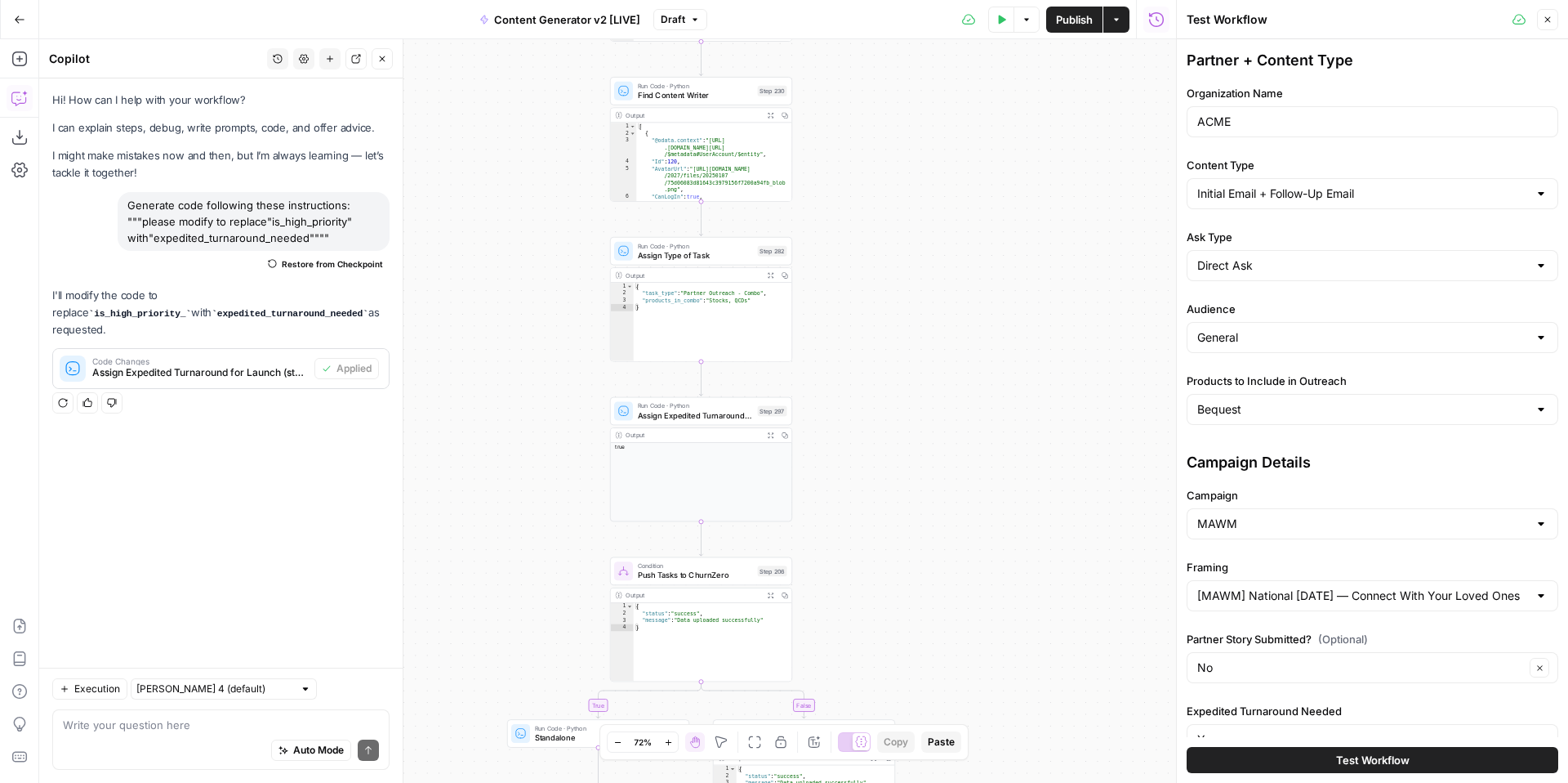
scroll to position [142, 0]
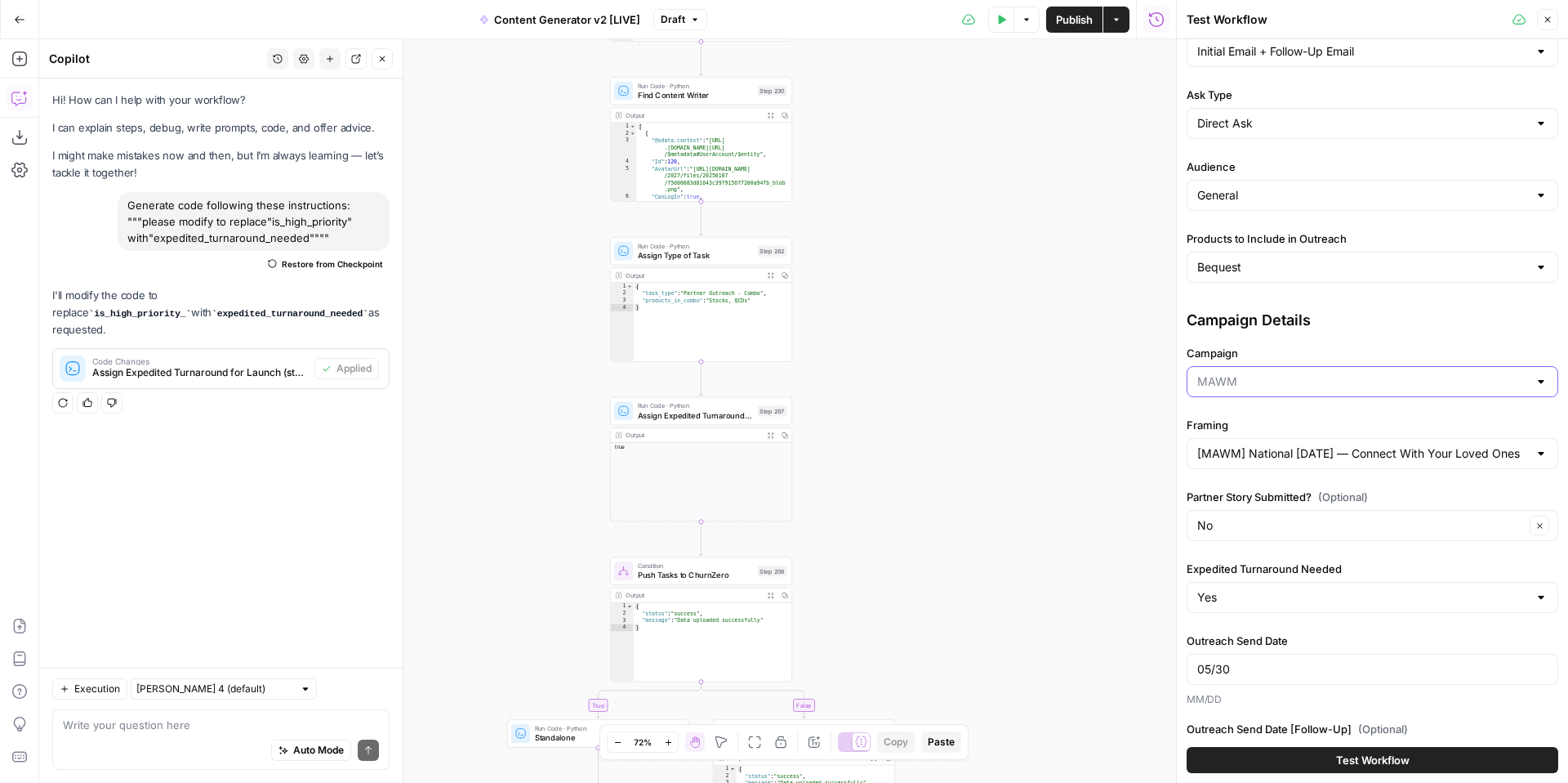
click at [1308, 383] on input "Campaign" at bounding box center [1362, 381] width 331 height 16
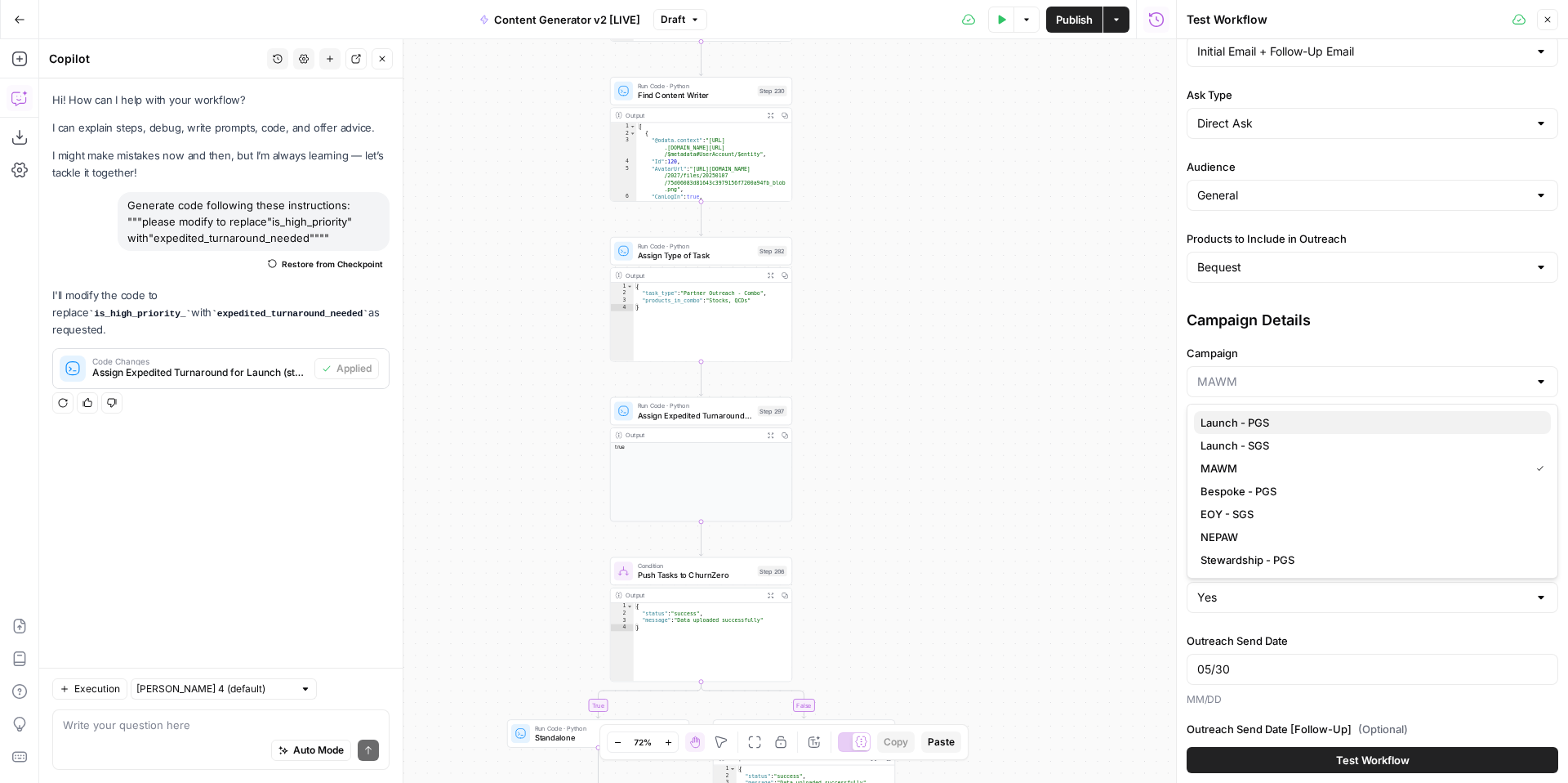
click at [1296, 420] on span "Launch - PGS" at bounding box center [1370, 422] width 338 height 16
type input "Launch - PGS"
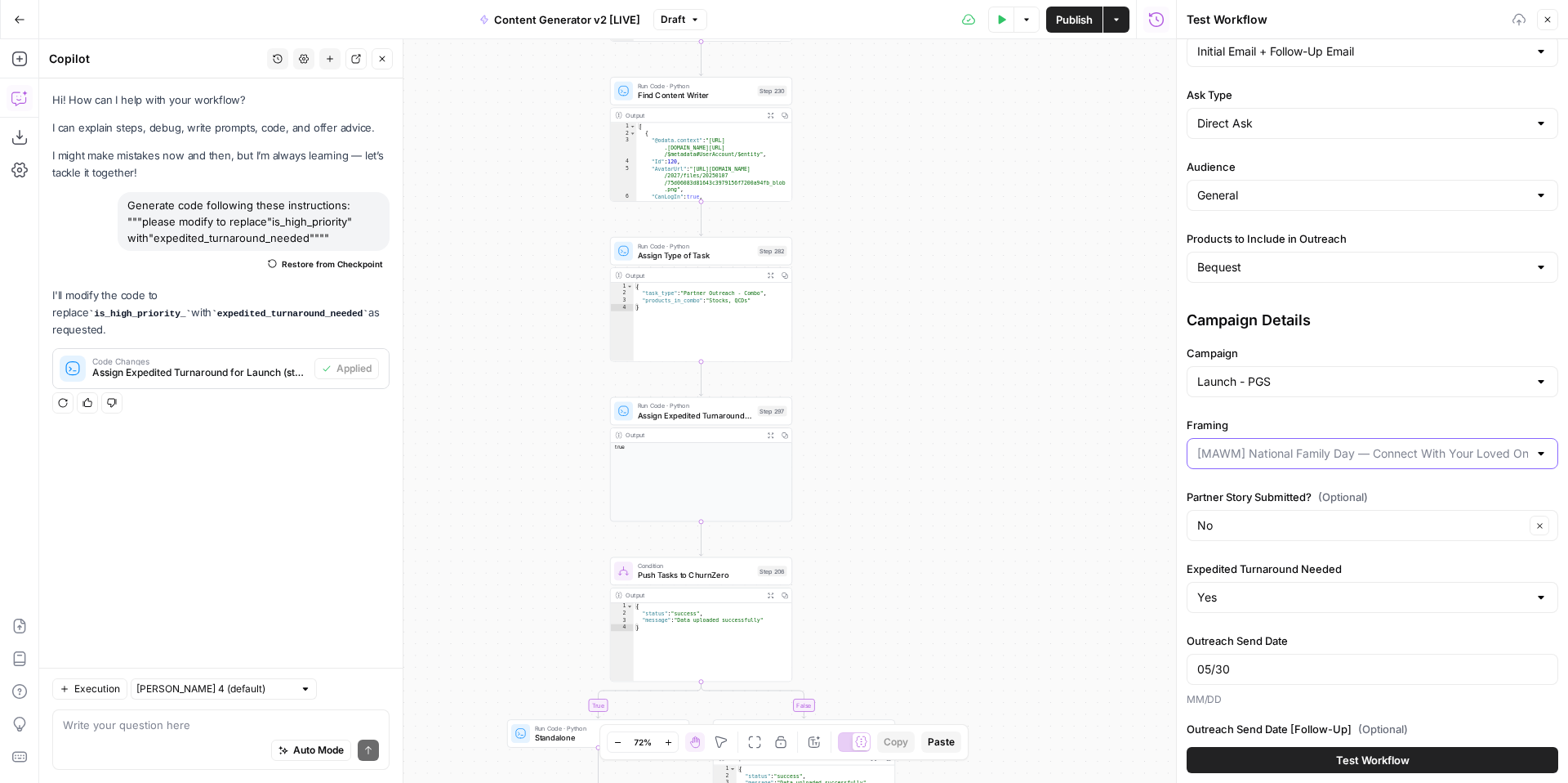
click at [1292, 452] on input "Framing" at bounding box center [1362, 453] width 331 height 16
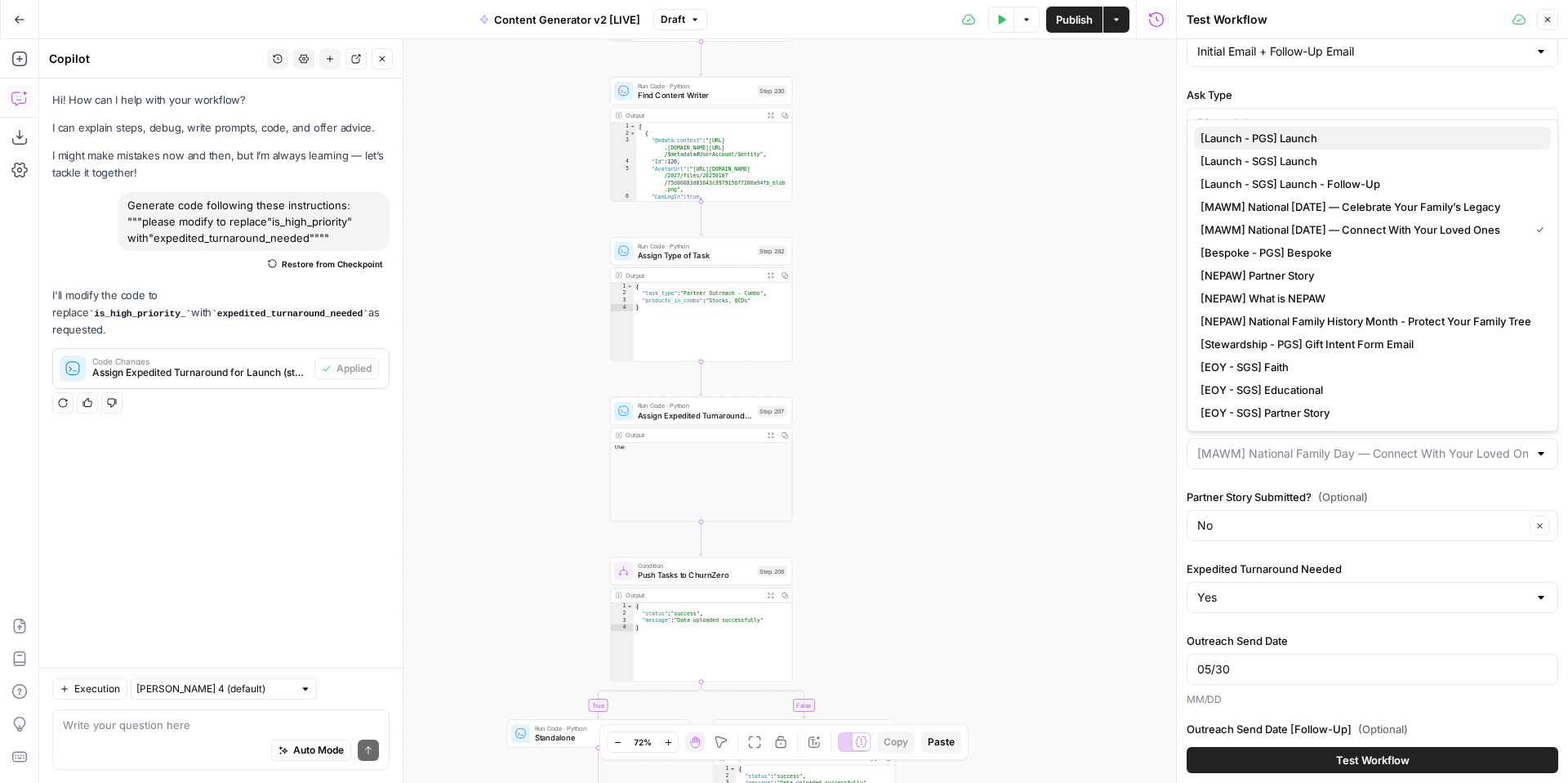
click at [1387, 142] on span "[Launch - PGS] Launch" at bounding box center [1370, 137] width 338 height 16
type input "[Launch - PGS] Launch"
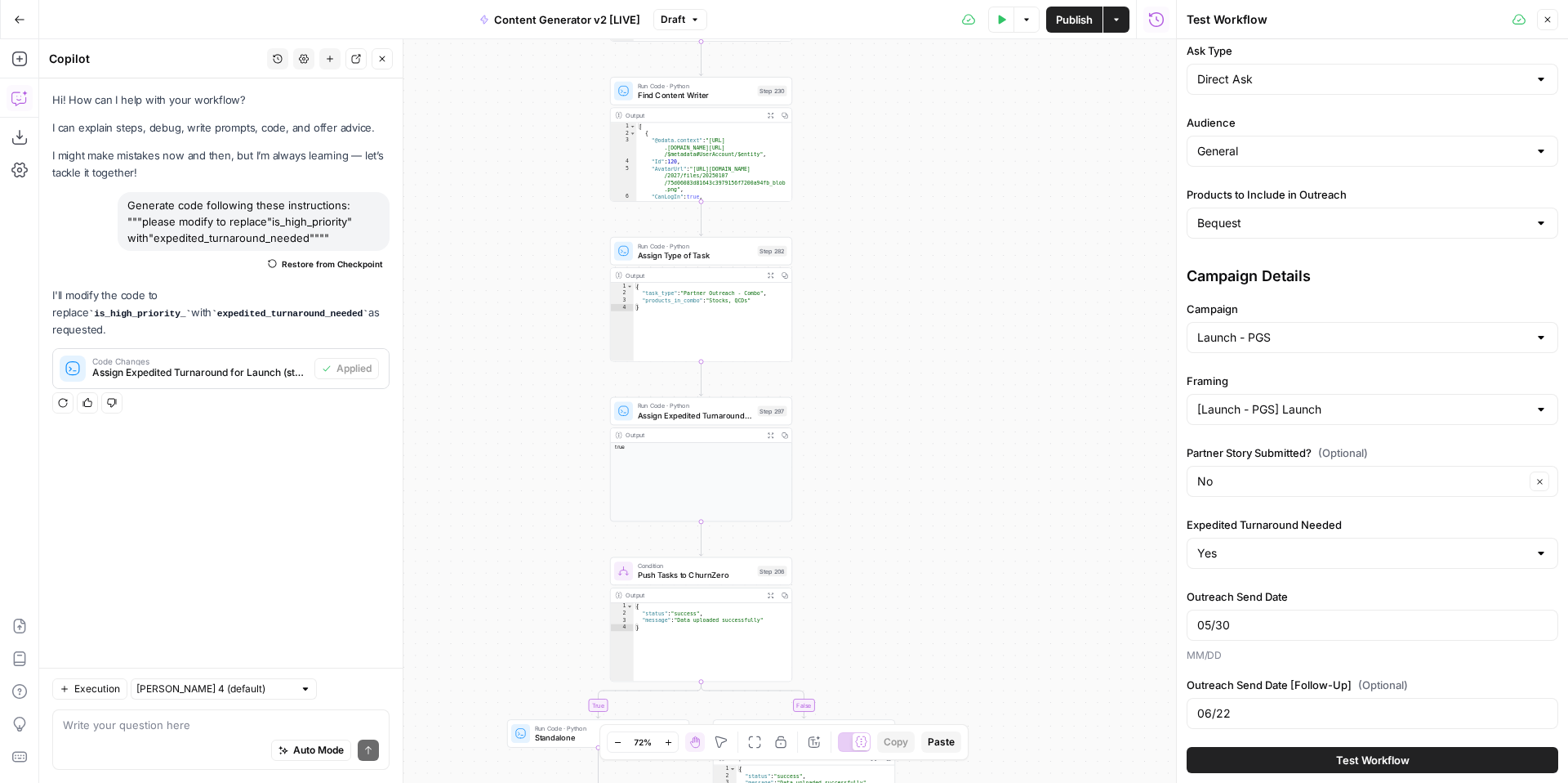
scroll to position [228, 0]
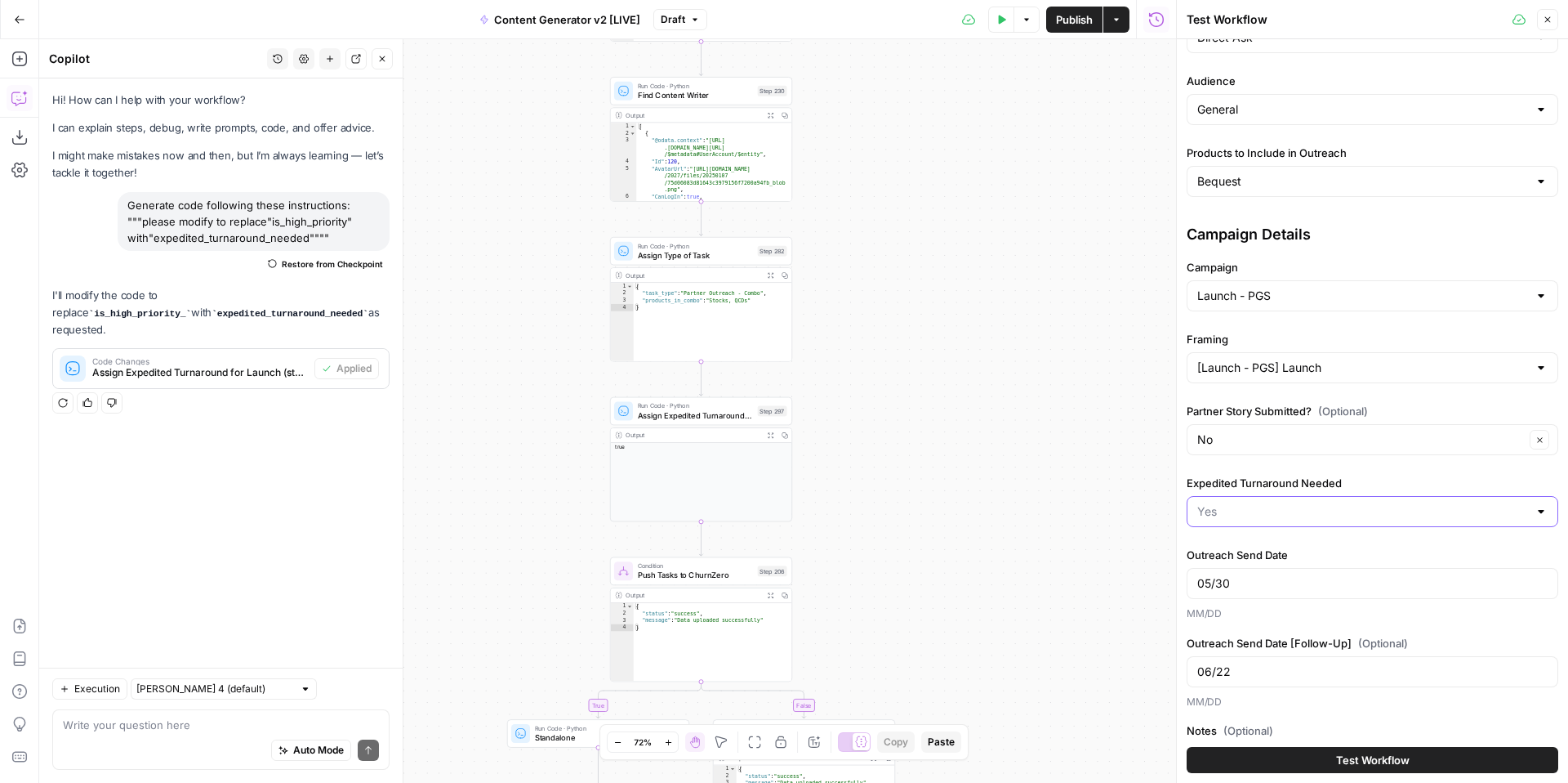
click at [1354, 516] on input "Expedited Turnaround Needed" at bounding box center [1362, 511] width 331 height 16
click at [1300, 577] on span "No" at bounding box center [1370, 575] width 338 height 16
type input "No"
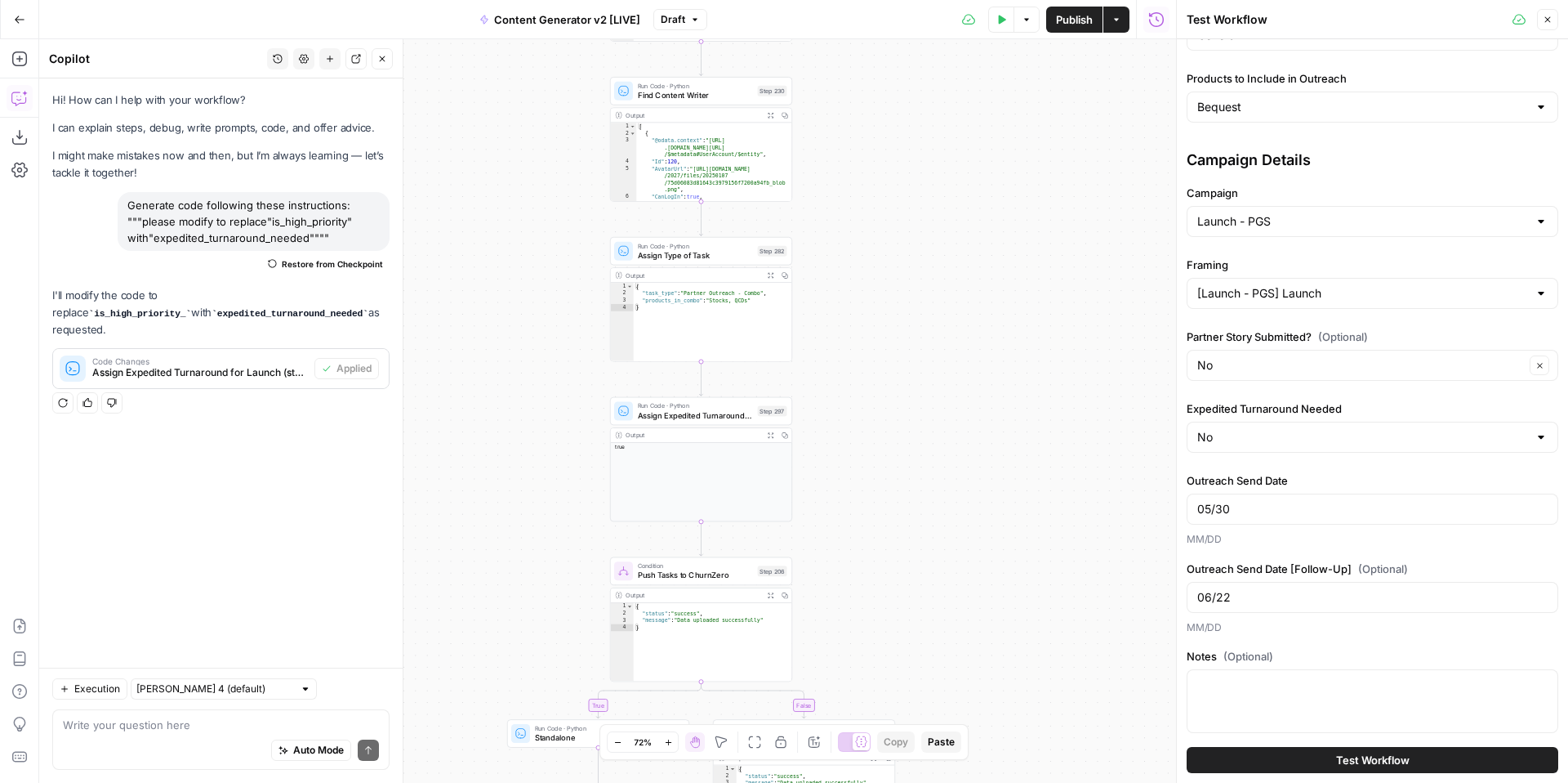
scroll to position [315, 0]
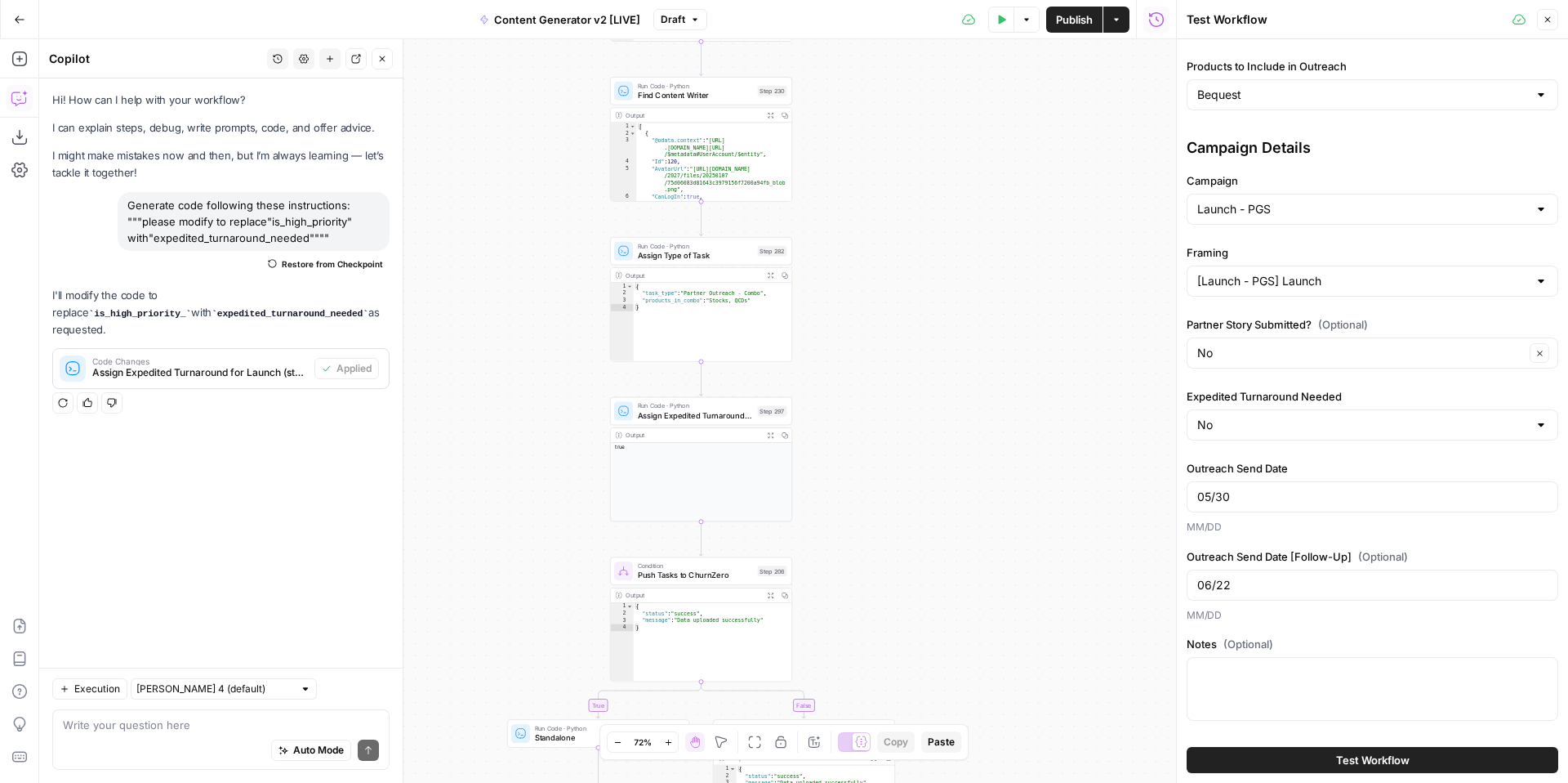
click at [1310, 754] on button "Test Workflow" at bounding box center [1373, 760] width 372 height 26
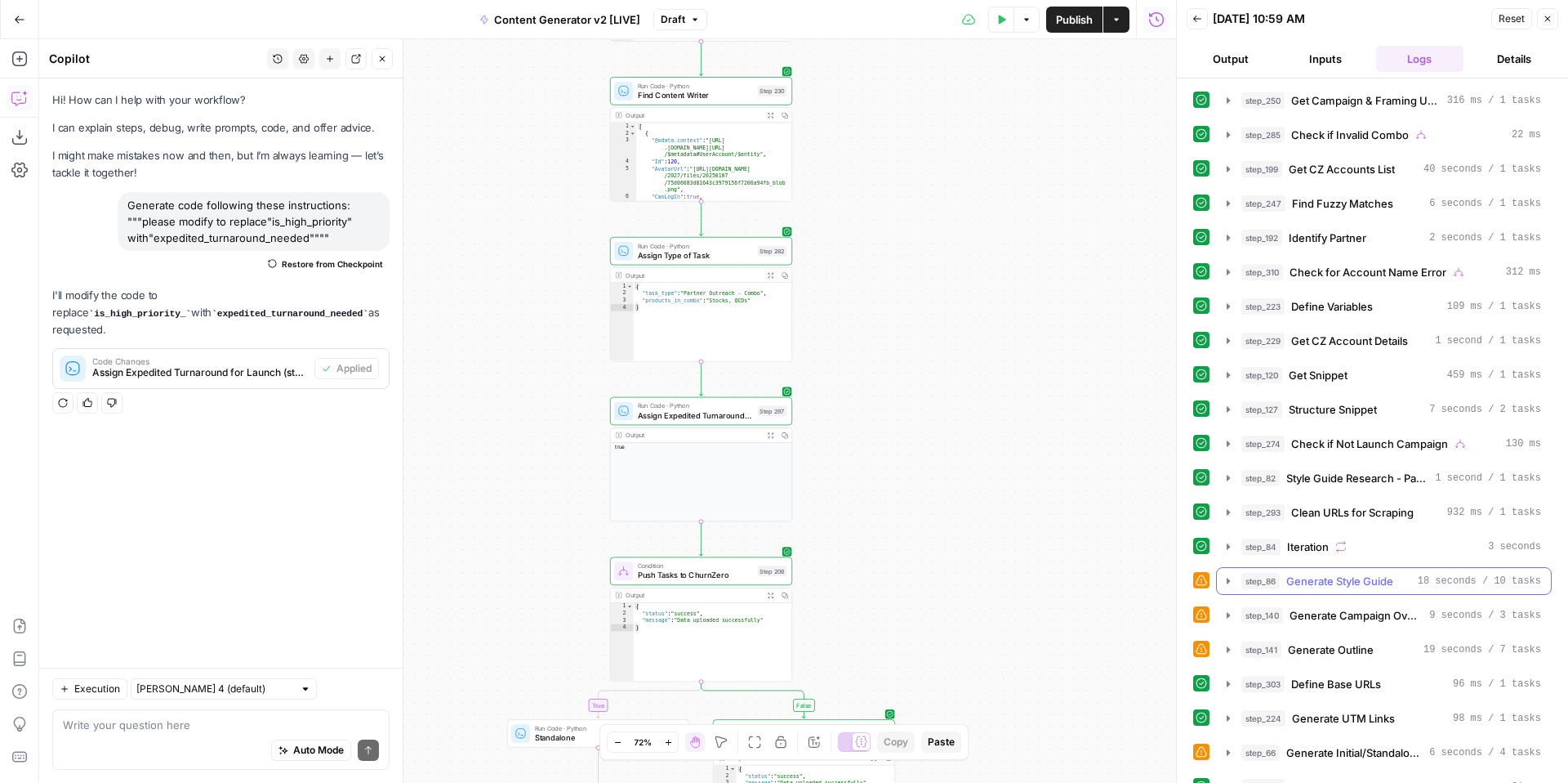
scroll to position [571, 0]
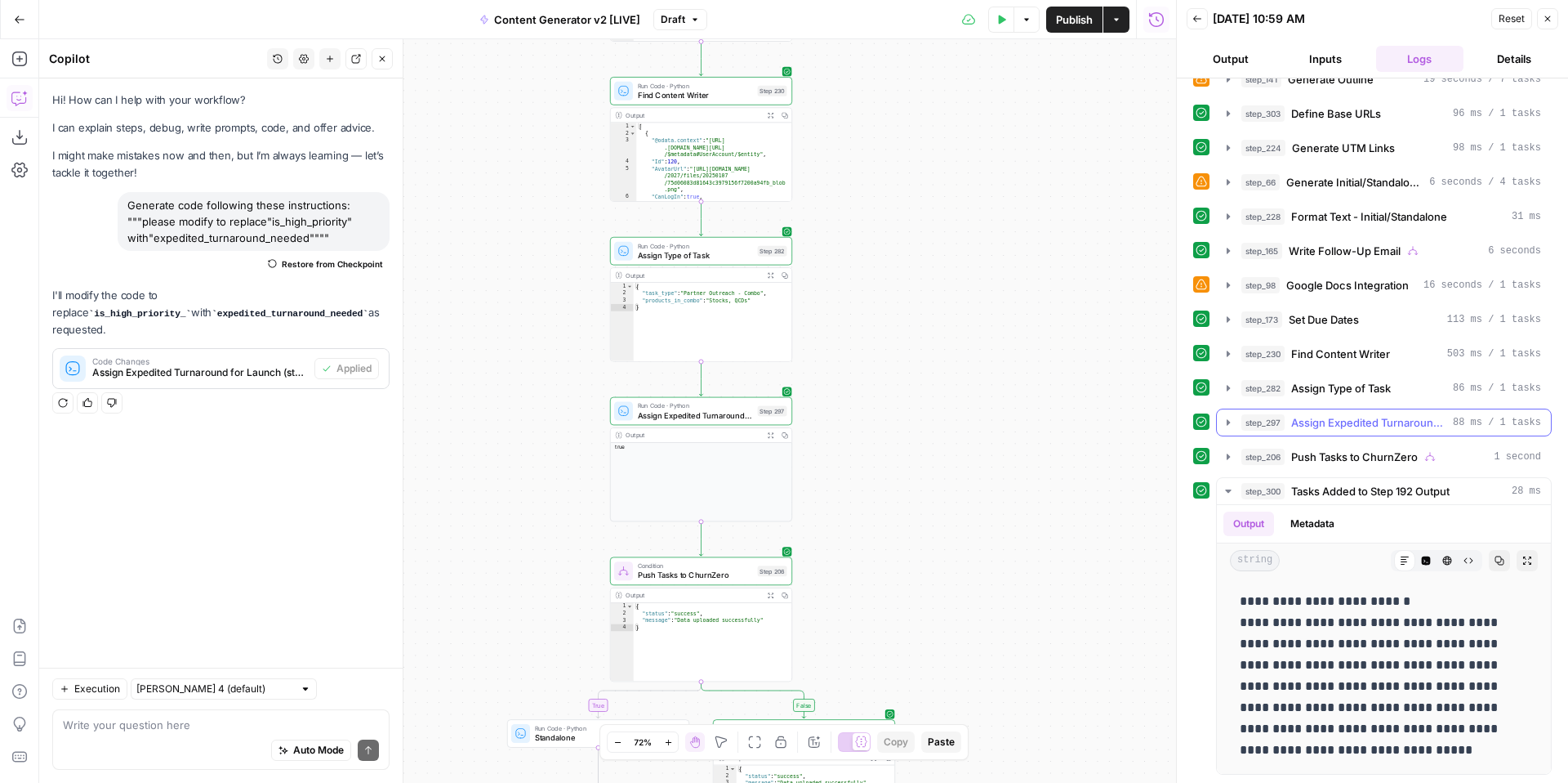
click at [1229, 426] on icon "button" at bounding box center [1228, 422] width 13 height 13
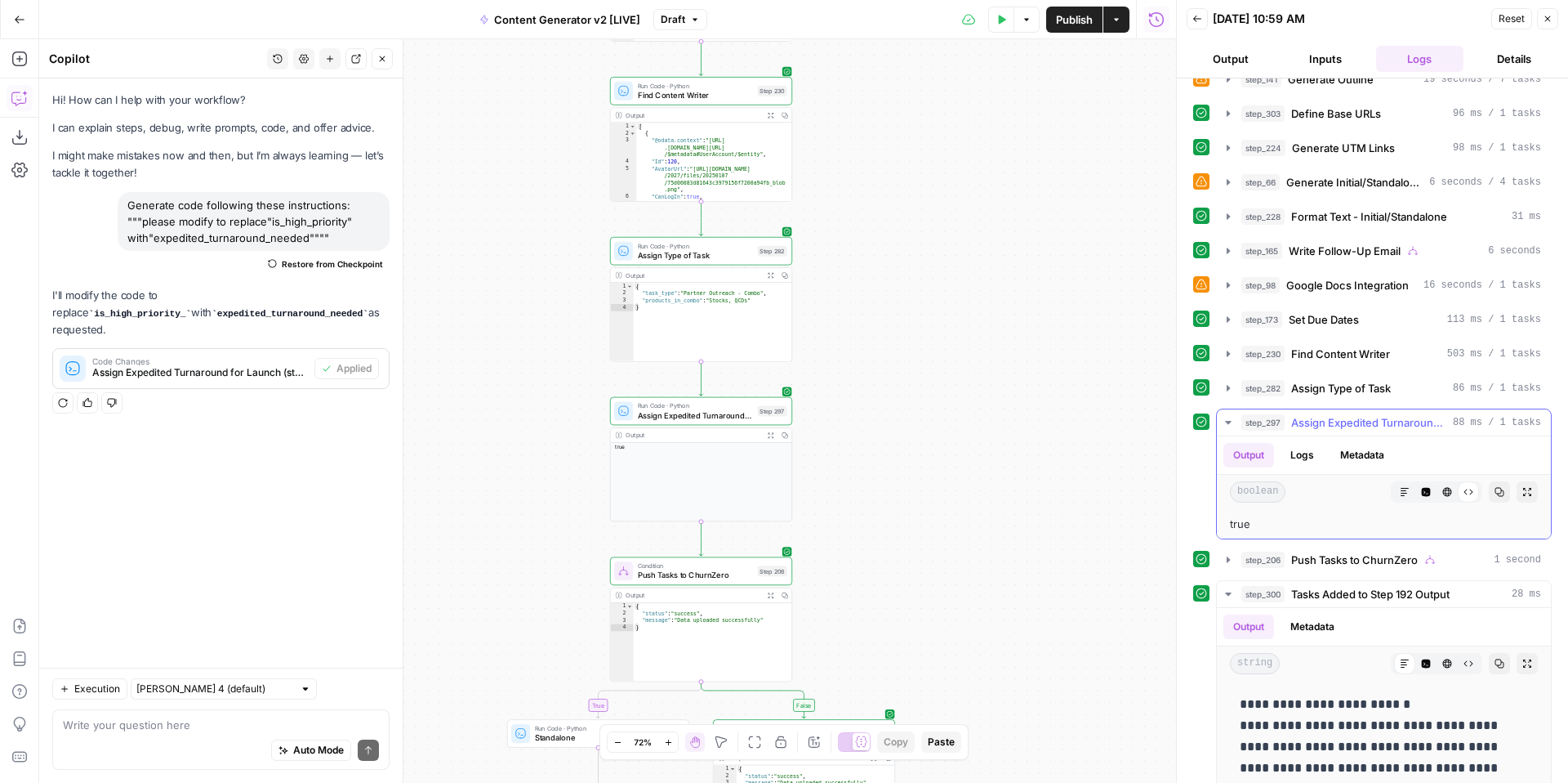
click at [1306, 454] on button "Logs" at bounding box center [1302, 455] width 43 height 24
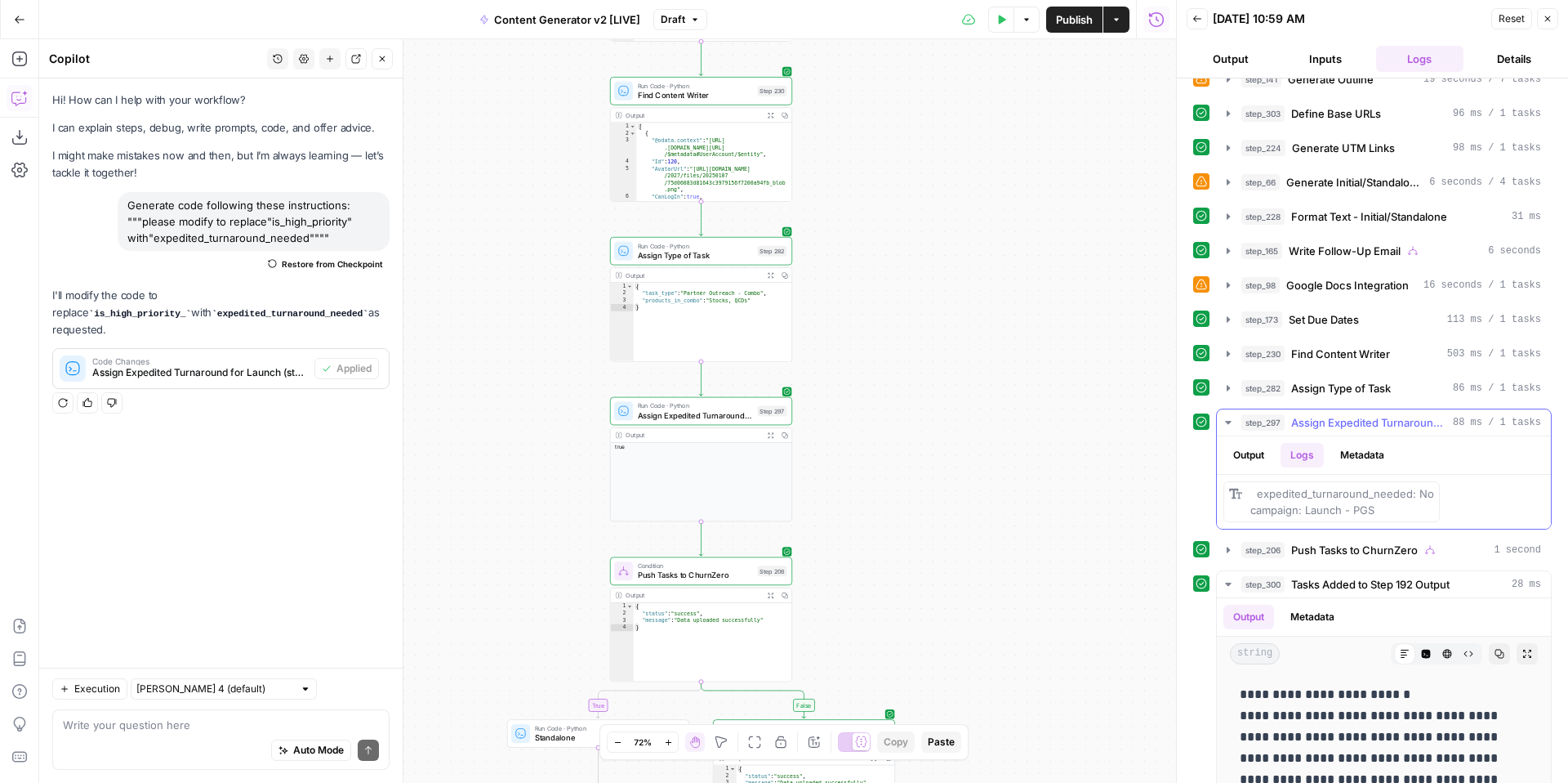
click at [1357, 456] on button "Metadata" at bounding box center [1362, 455] width 64 height 24
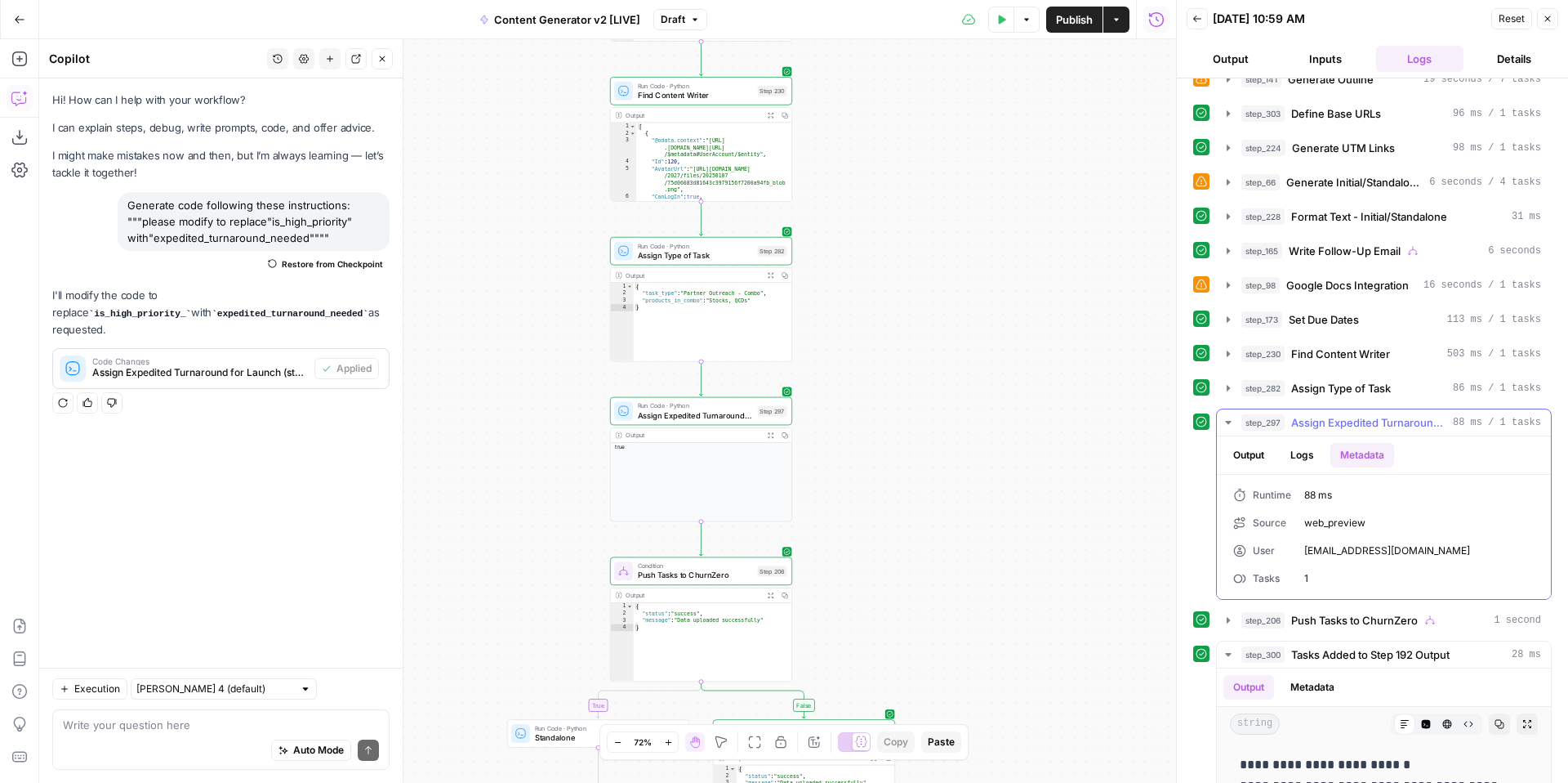
click at [1300, 453] on button "Logs" at bounding box center [1302, 455] width 43 height 24
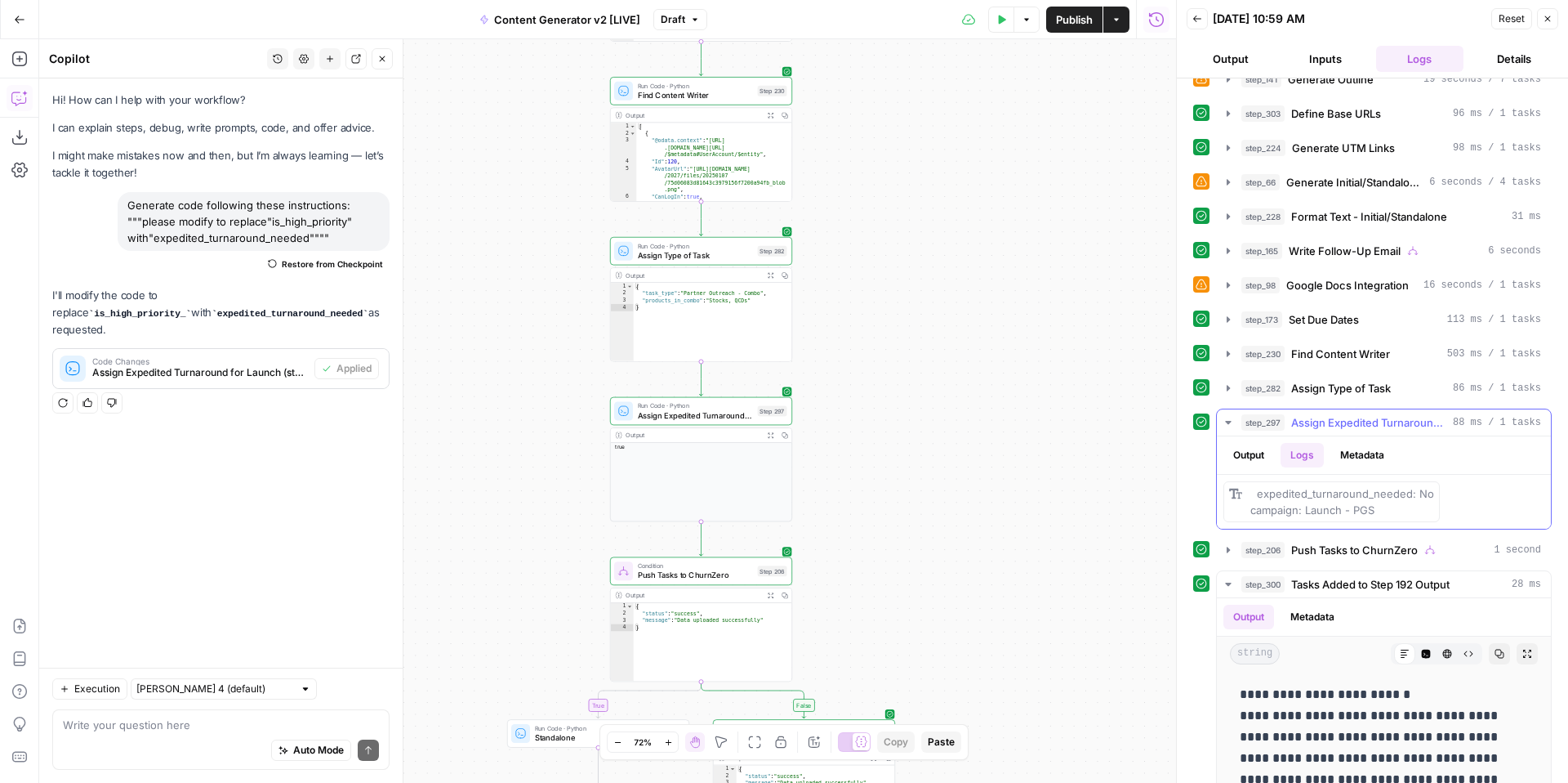
click at [1256, 454] on button "Output" at bounding box center [1249, 455] width 51 height 24
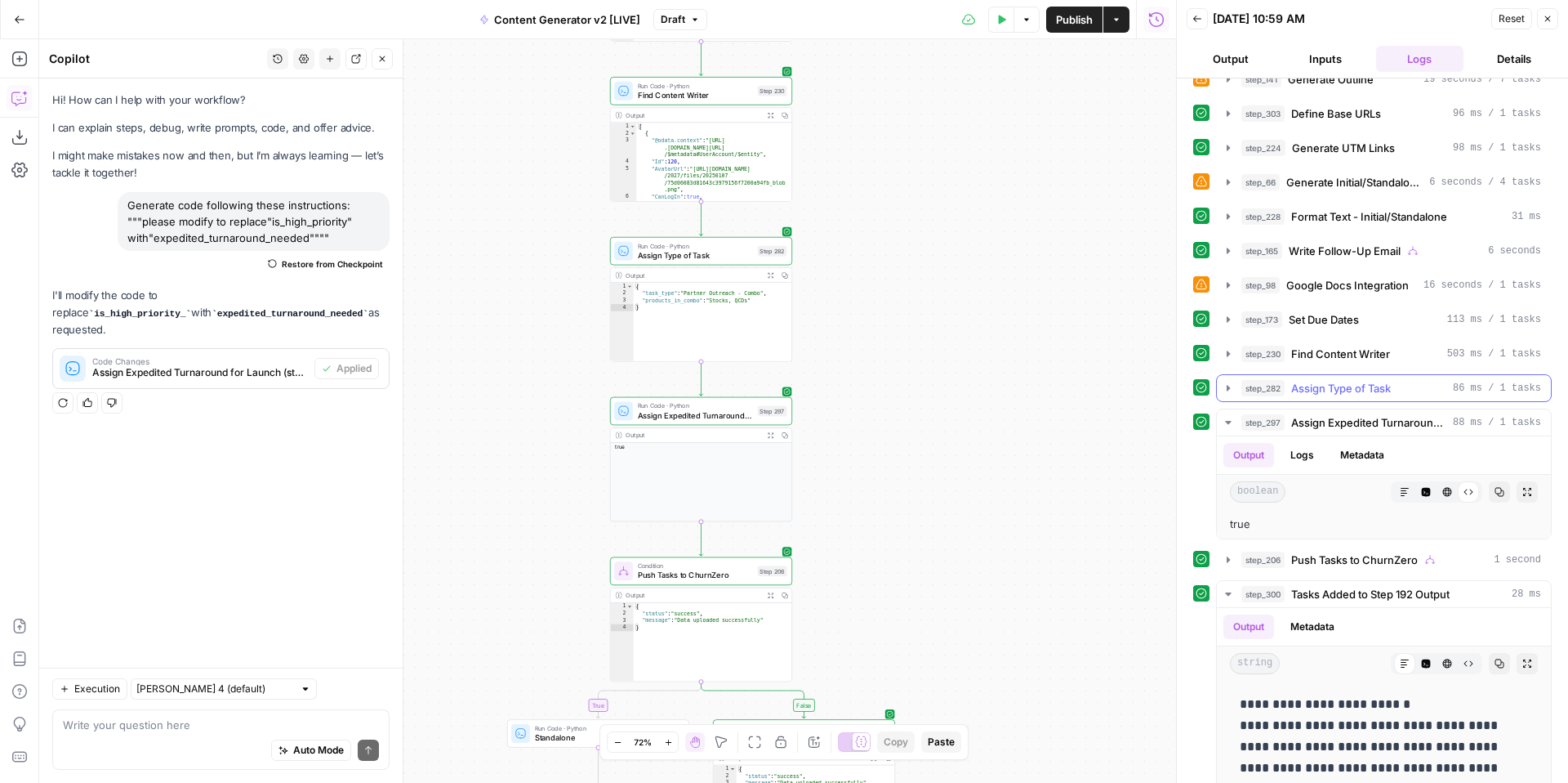
scroll to position [0, 0]
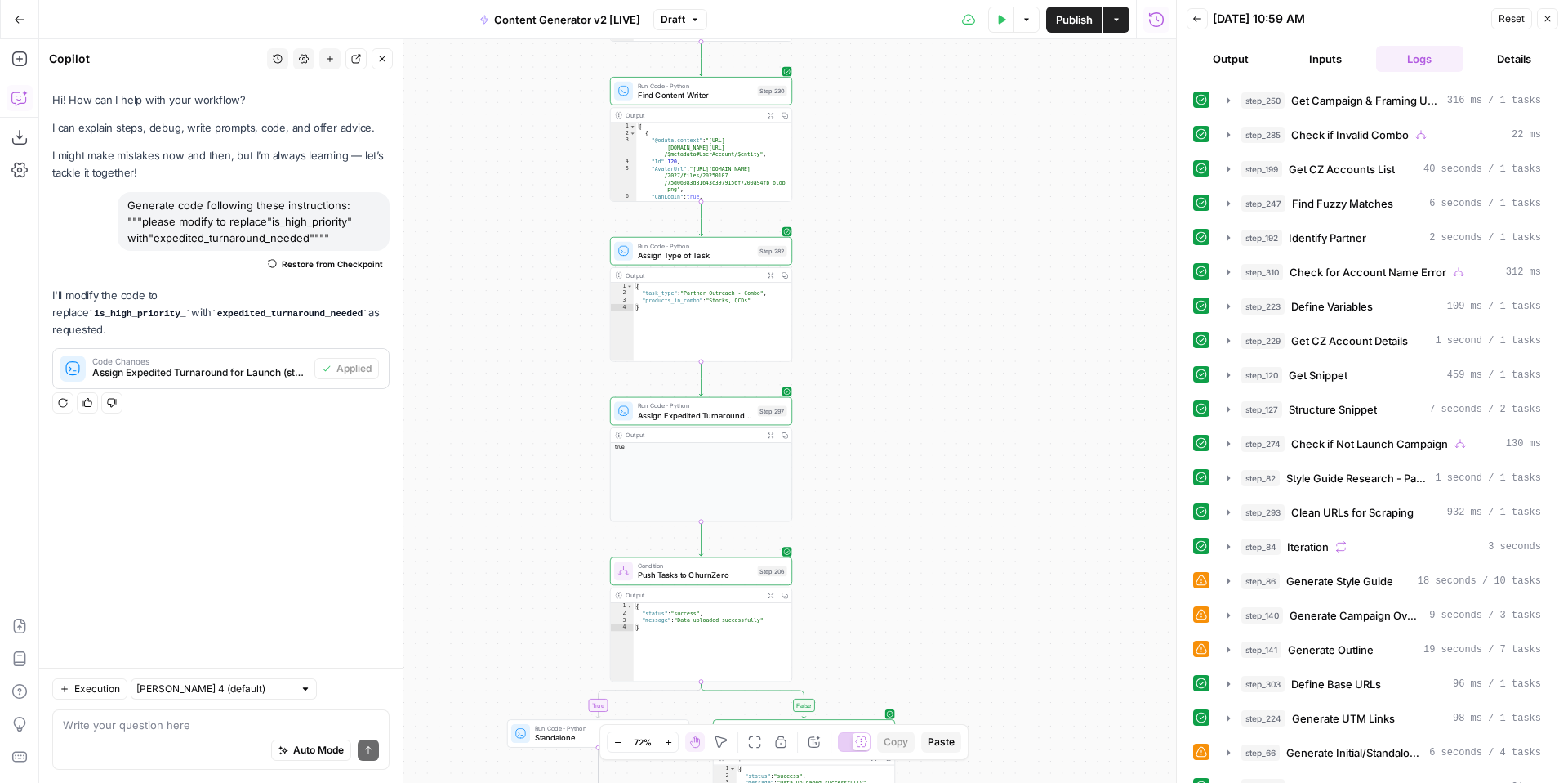
click at [1545, 18] on icon "button" at bounding box center [1548, 19] width 9 height 9
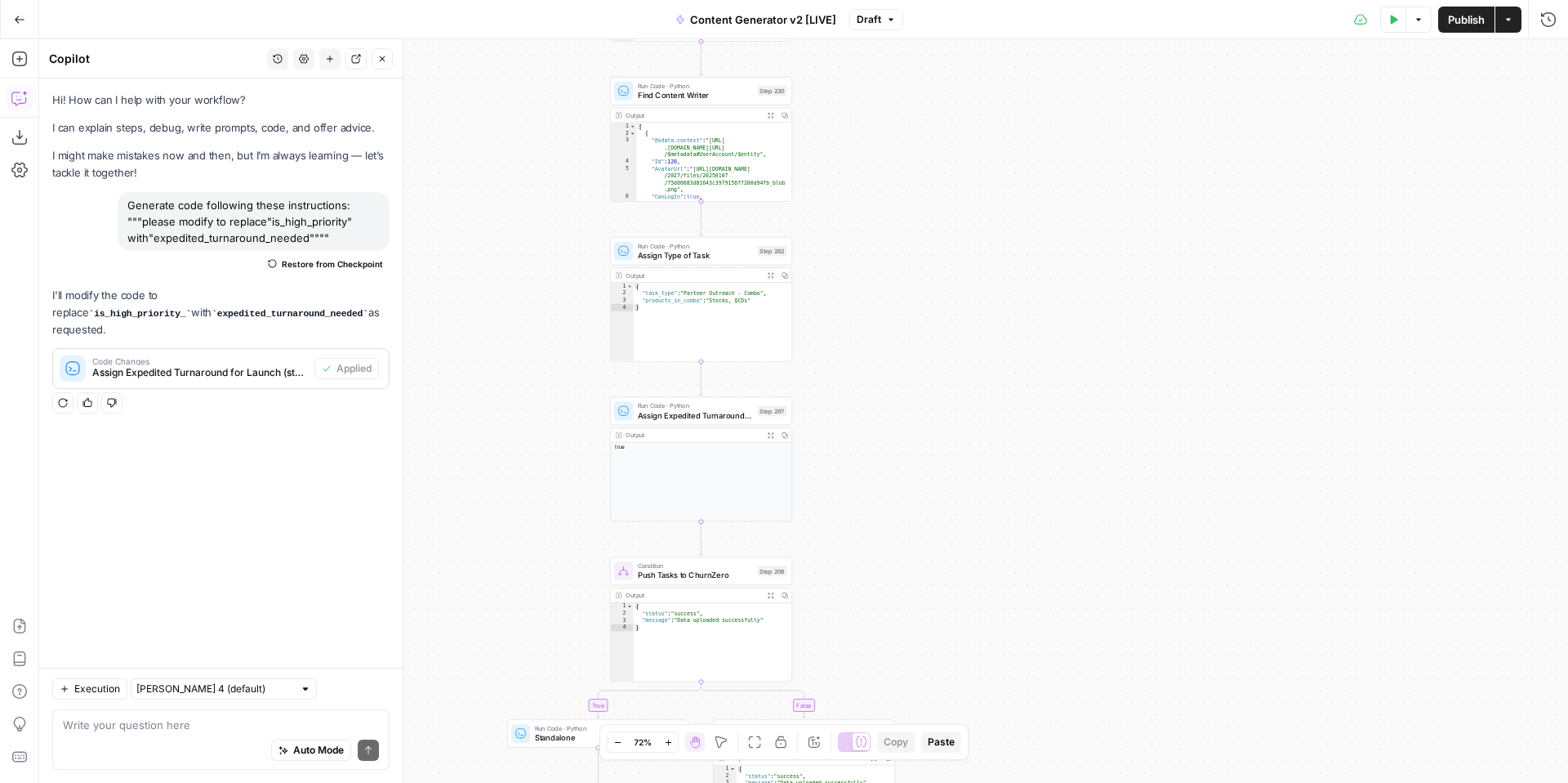
click at [1458, 23] on span "Publish" at bounding box center [1467, 19] width 37 height 16
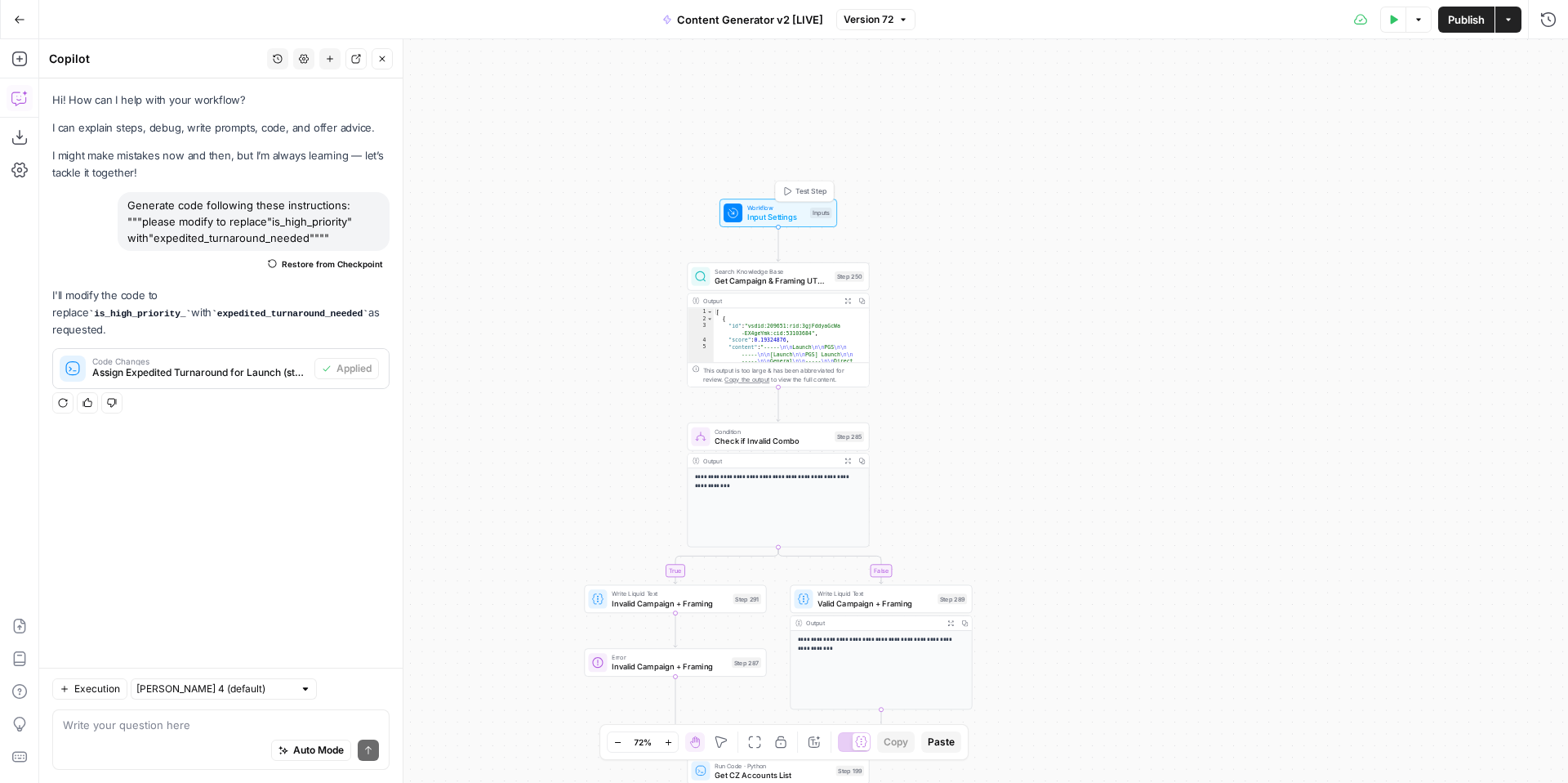
click at [773, 217] on span "Input Settings" at bounding box center [777, 217] width 58 height 11
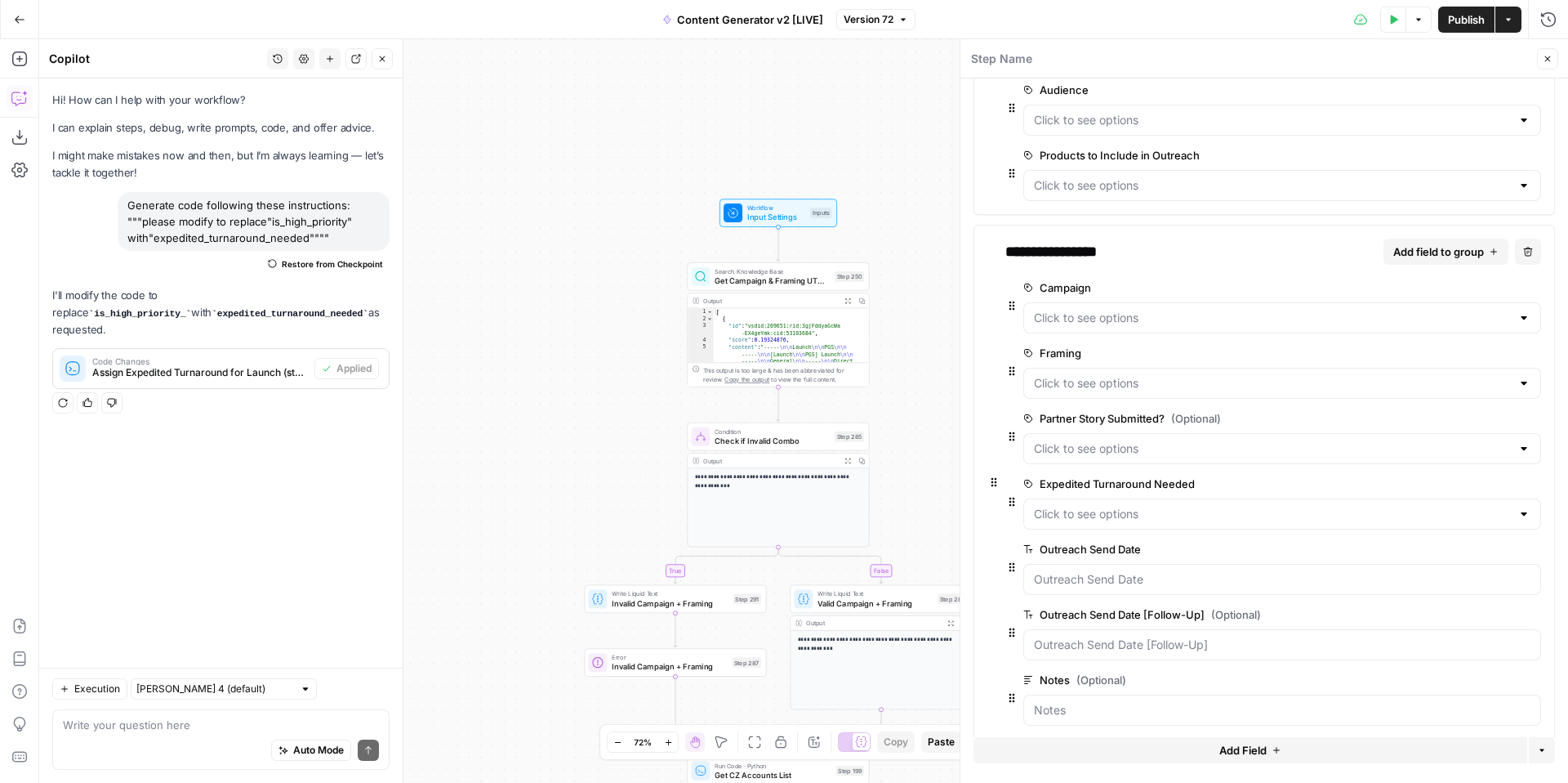
scroll to position [286, 0]
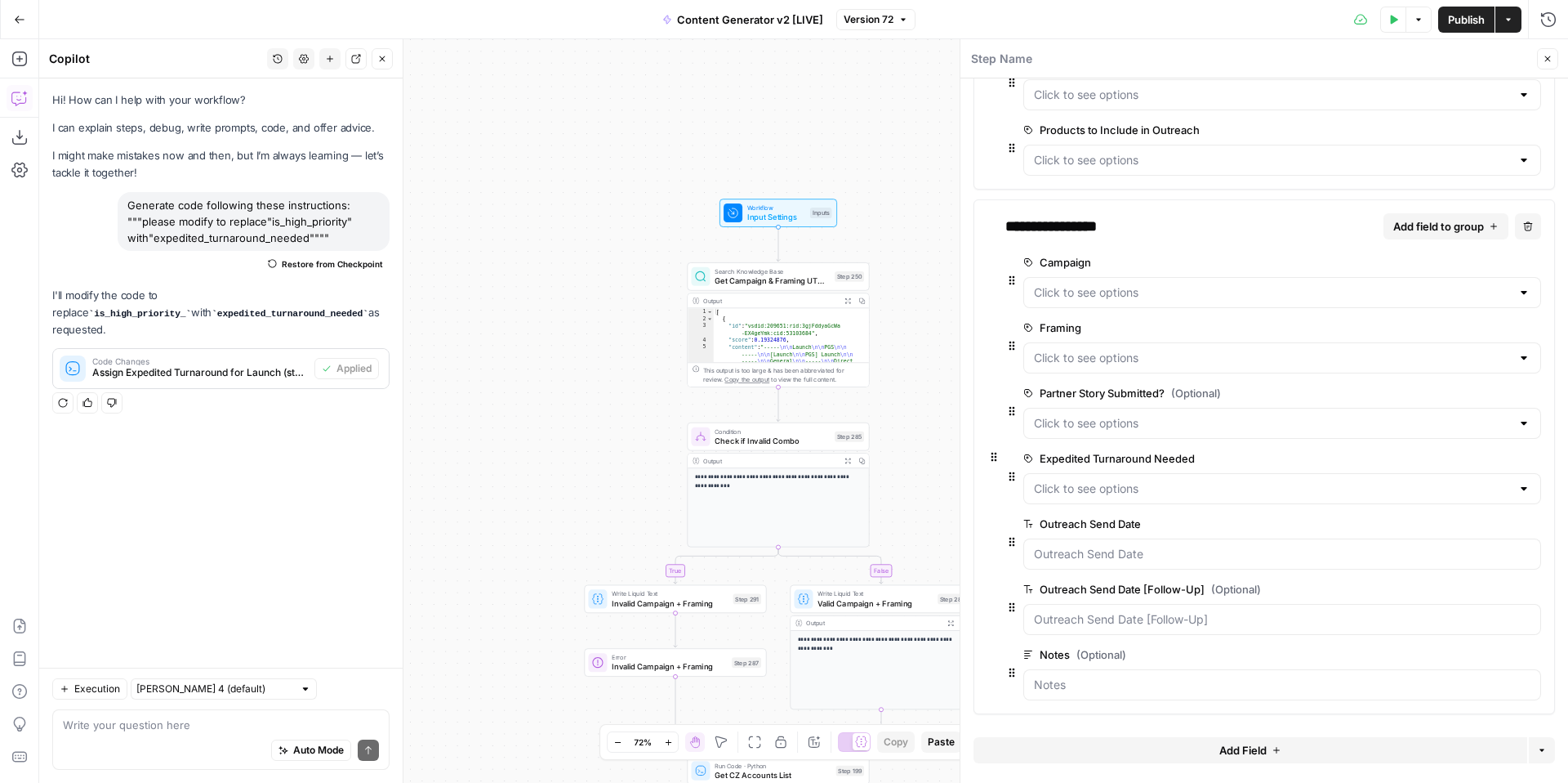
click at [1491, 330] on span "edit field" at bounding box center [1480, 328] width 36 height 13
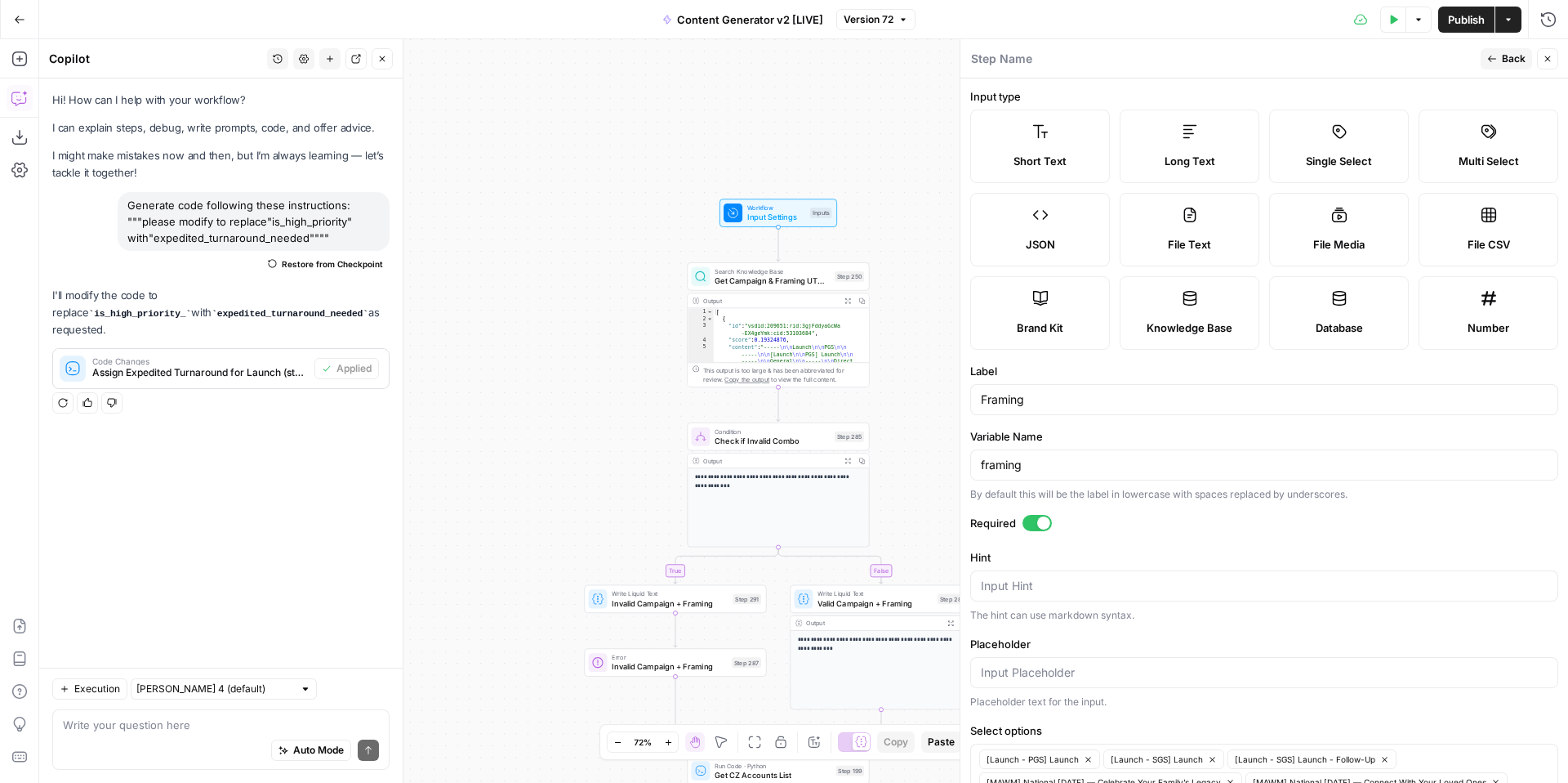
scroll to position [181, 0]
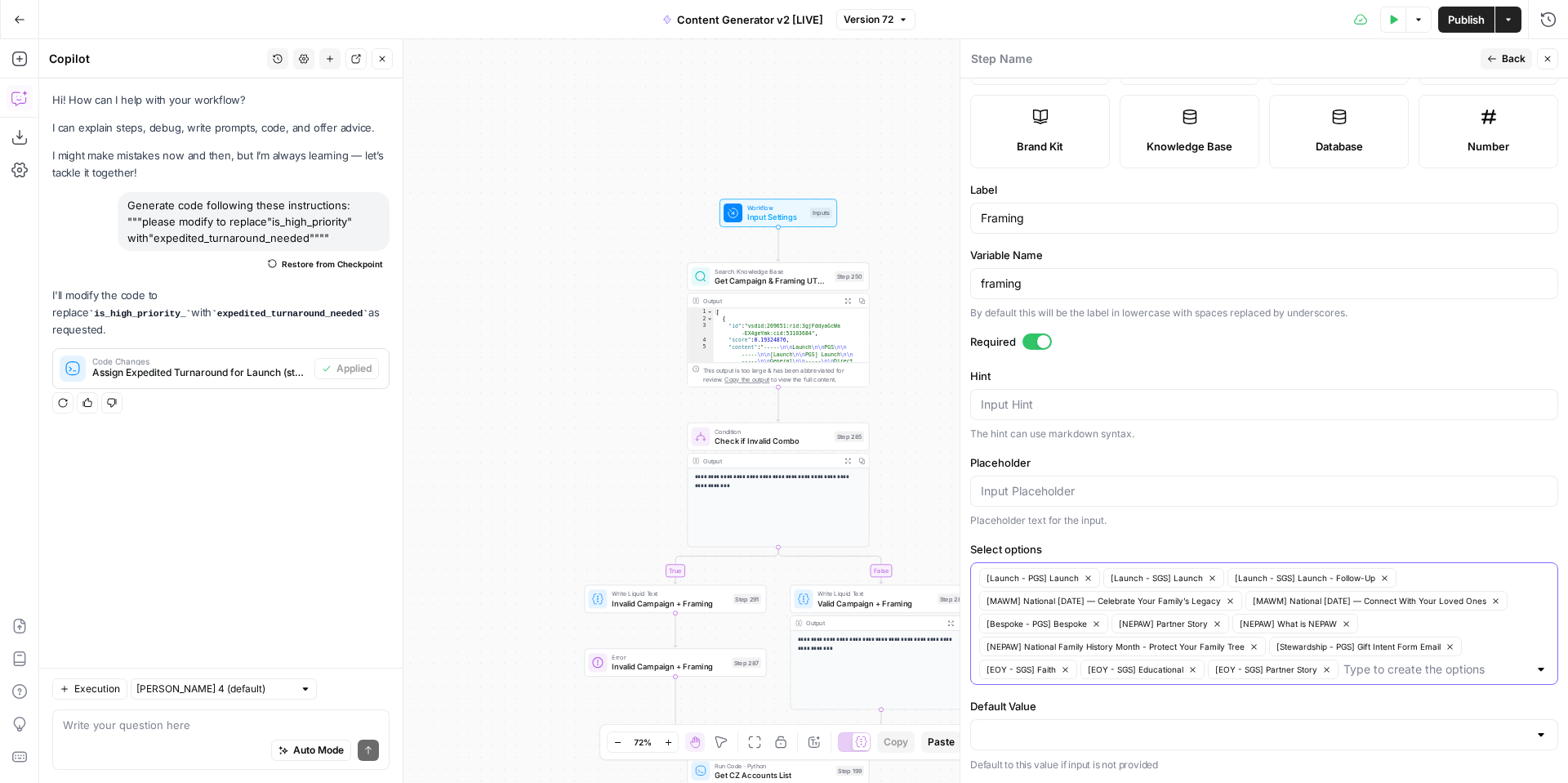
click at [1449, 649] on icon "button" at bounding box center [1451, 647] width 9 height 9
click at [1353, 649] on icon "button" at bounding box center [1356, 647] width 9 height 9
click at [1379, 650] on icon "button" at bounding box center [1382, 647] width 9 height 9
click at [1389, 650] on icon "button" at bounding box center [1389, 647] width 9 height 9
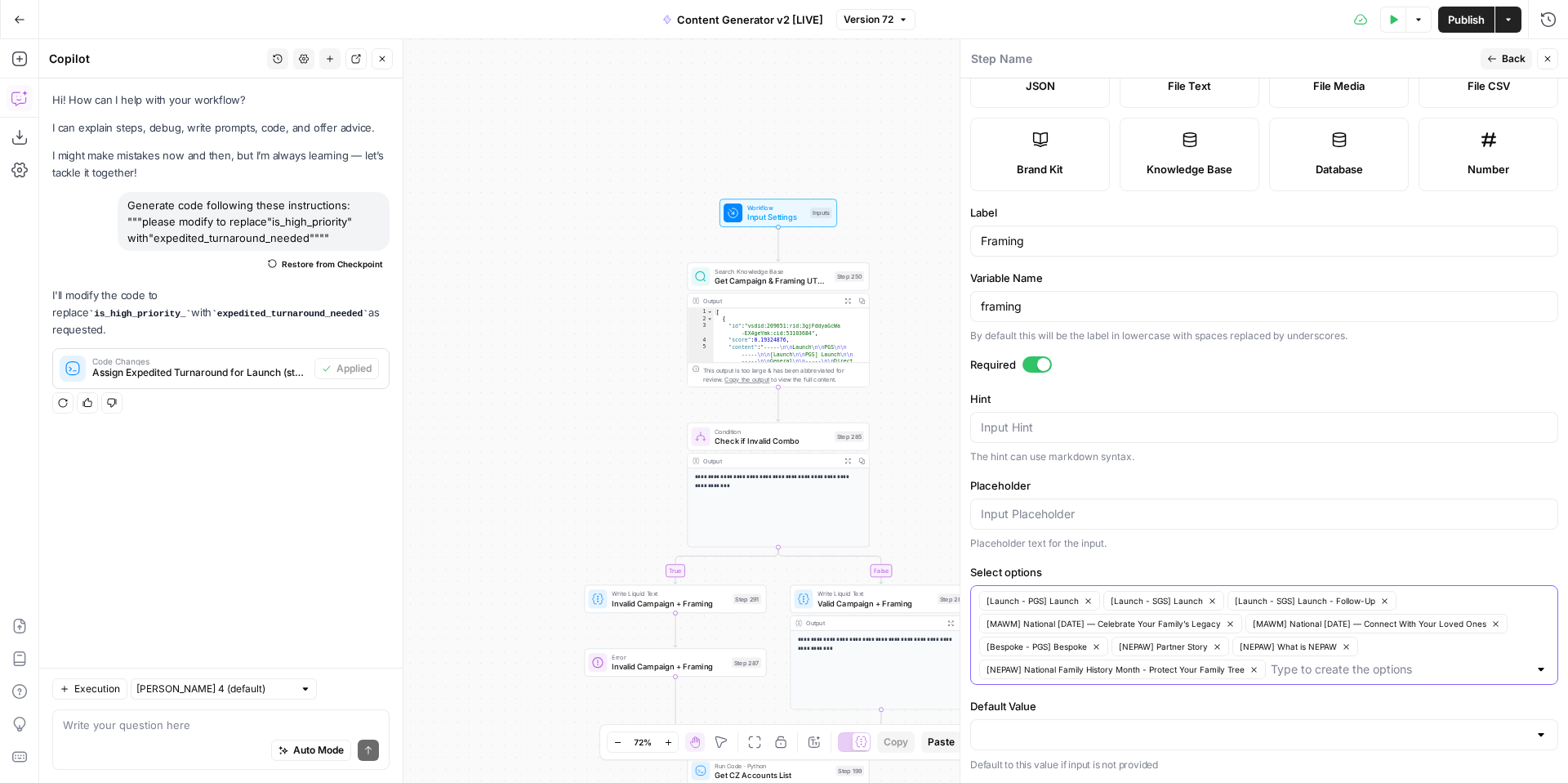
click at [1315, 670] on input "Select options" at bounding box center [1400, 668] width 257 height 16
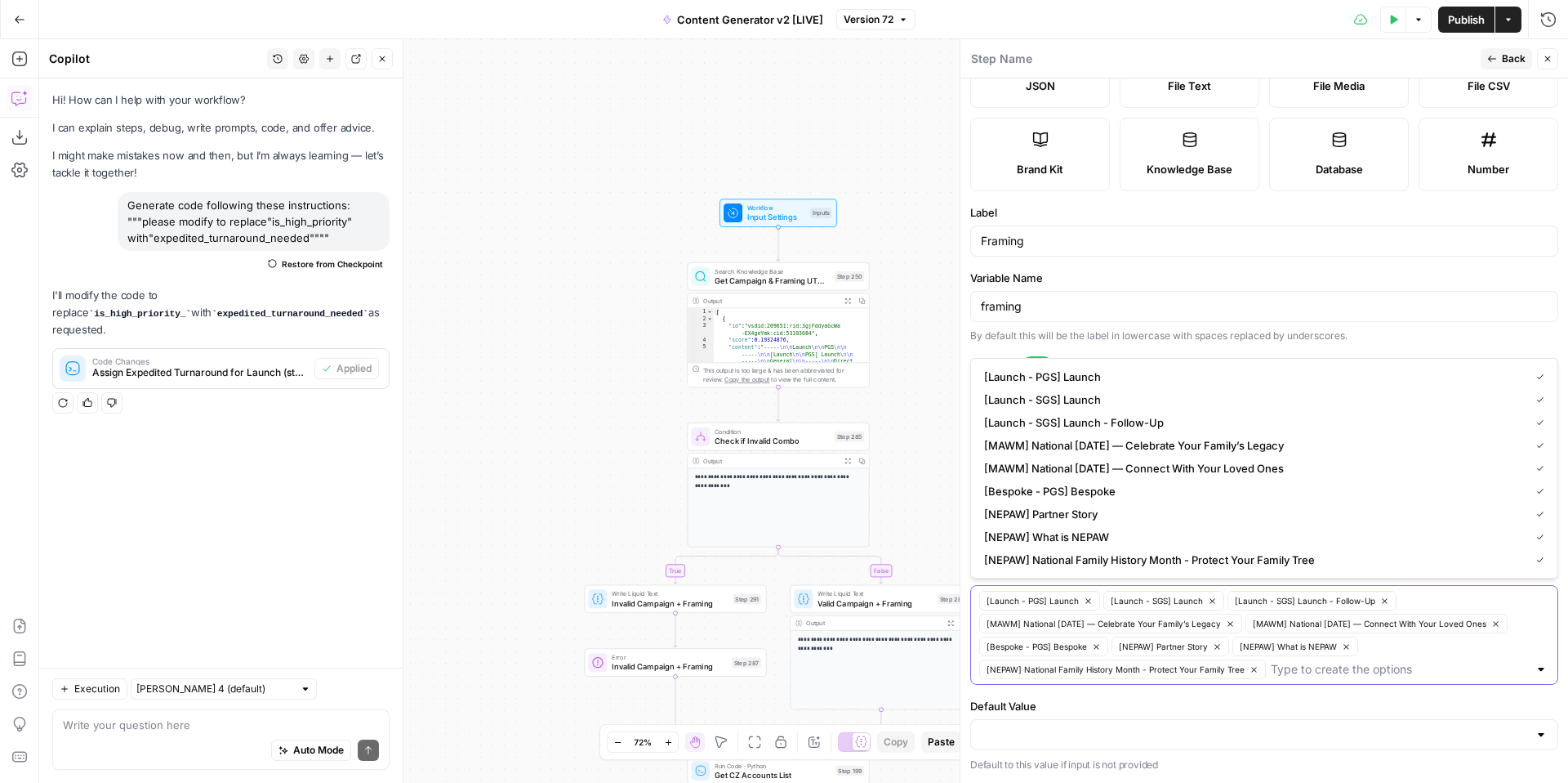
paste input "[NEPAW] Partner Event"
type input "[NEPAW] Partner Event"
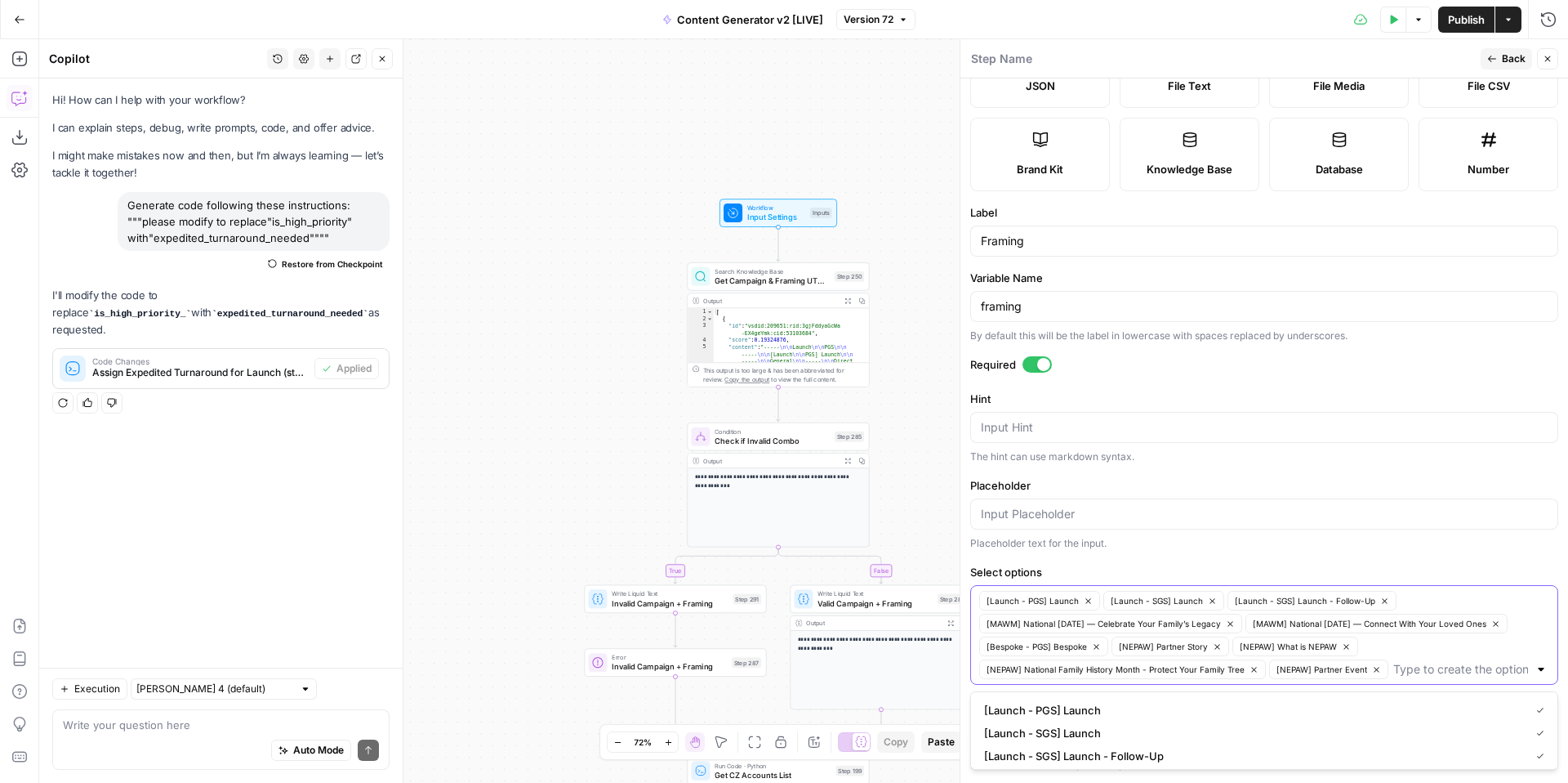
paste input "[Stewardship - PGS] Gift Intent Form Email"
type input "[Stewardship - PGS] Gift Intent Form Email"
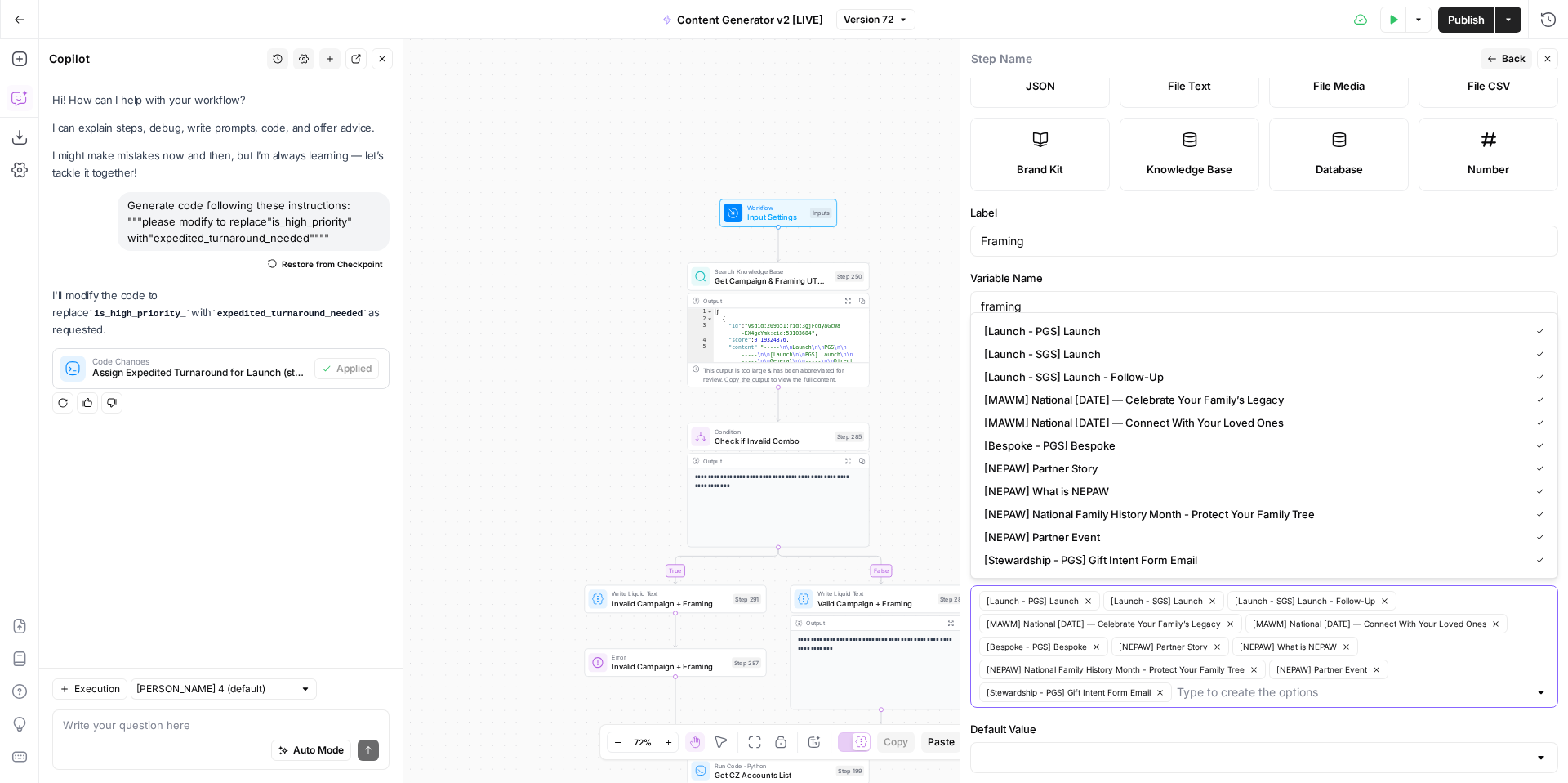
click at [1297, 698] on input "Select options" at bounding box center [1352, 692] width 351 height 16
paste input "[EOY - SGS] Faith"
type input "[EOY - SGS] Faith"
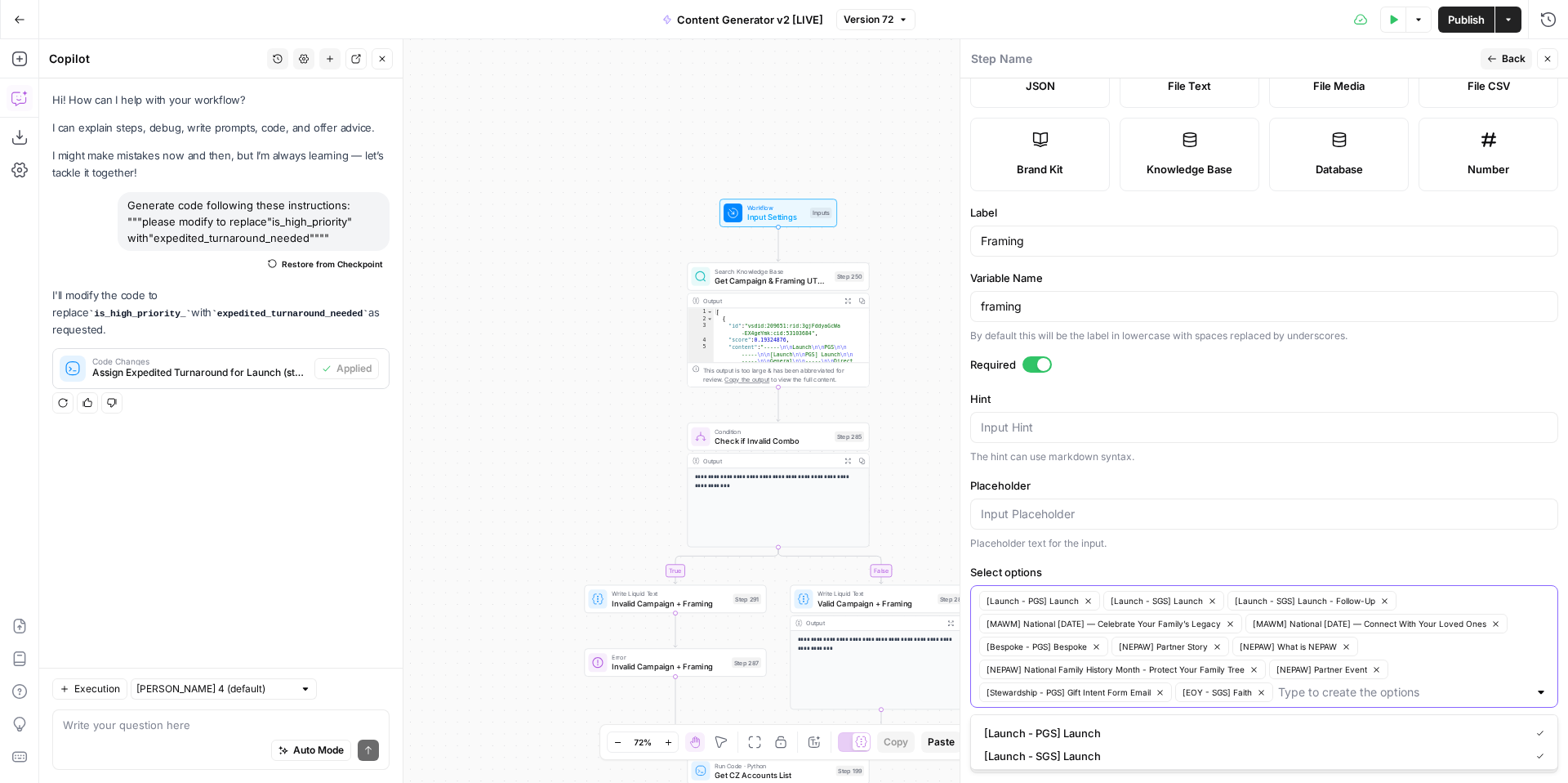
click at [1341, 699] on input "Select options" at bounding box center [1403, 692] width 250 height 16
paste input "[EOY - SGS] Educational"
type input "[EOY - SGS] Educational"
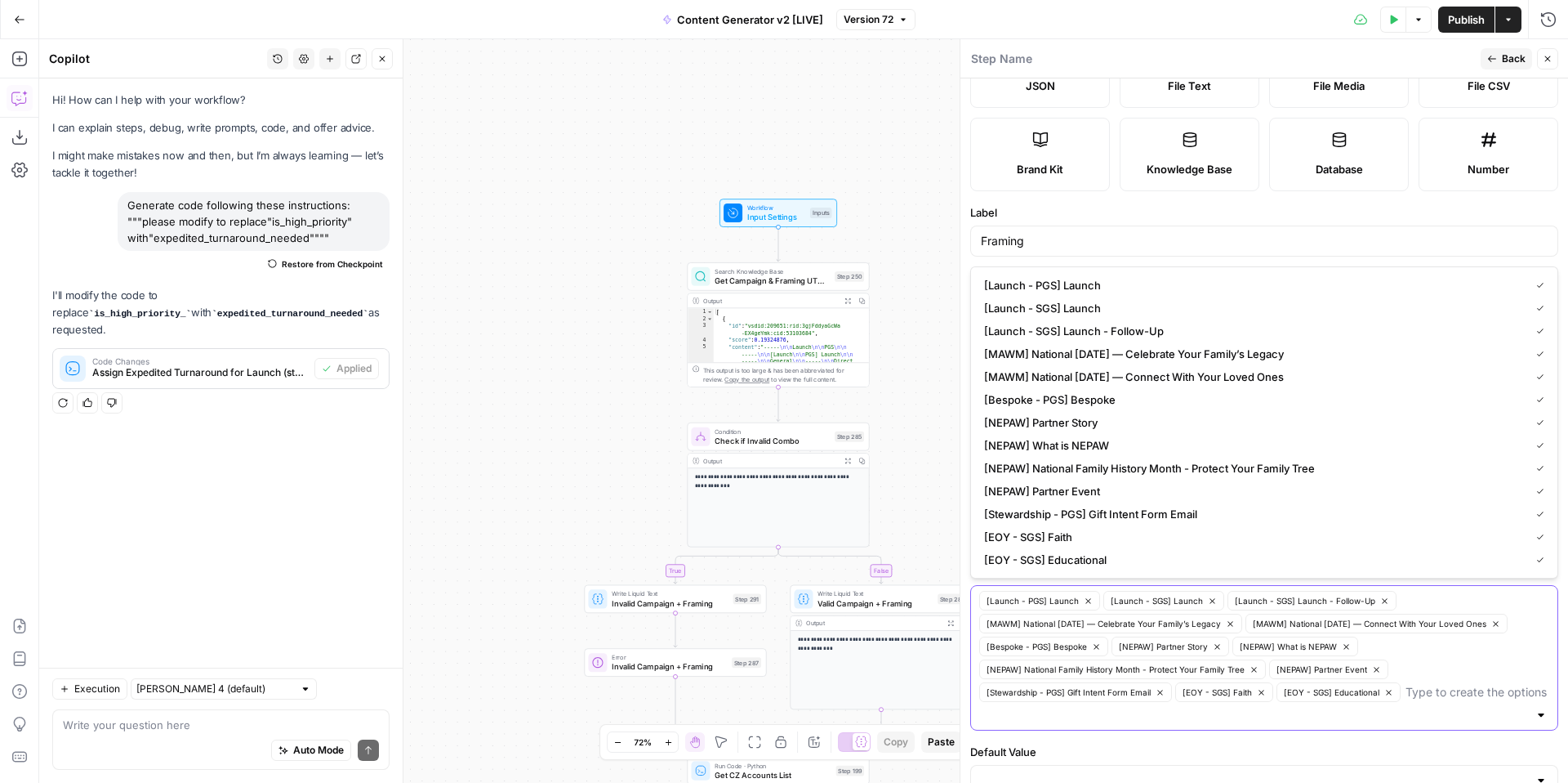
click at [1420, 697] on input "Select options" at bounding box center [1476, 692] width 142 height 16
paste input "[EOY - SGS] Partner Story"
type input "[EOY - SGS] Partner Story"
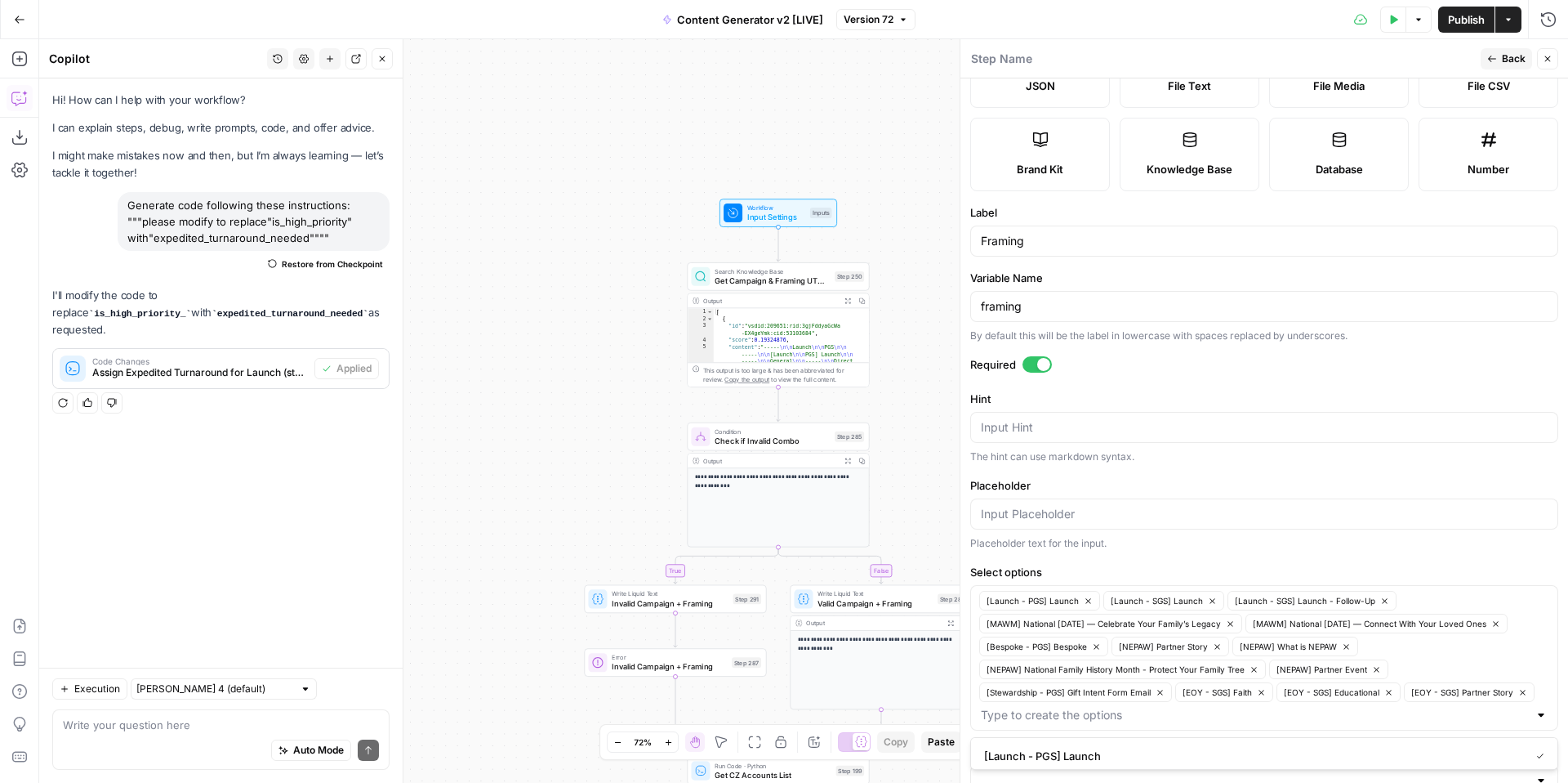
click at [1394, 547] on div "Placeholder text for the input." at bounding box center [1264, 544] width 588 height 15
click at [1548, 65] on button "Close" at bounding box center [1547, 58] width 22 height 22
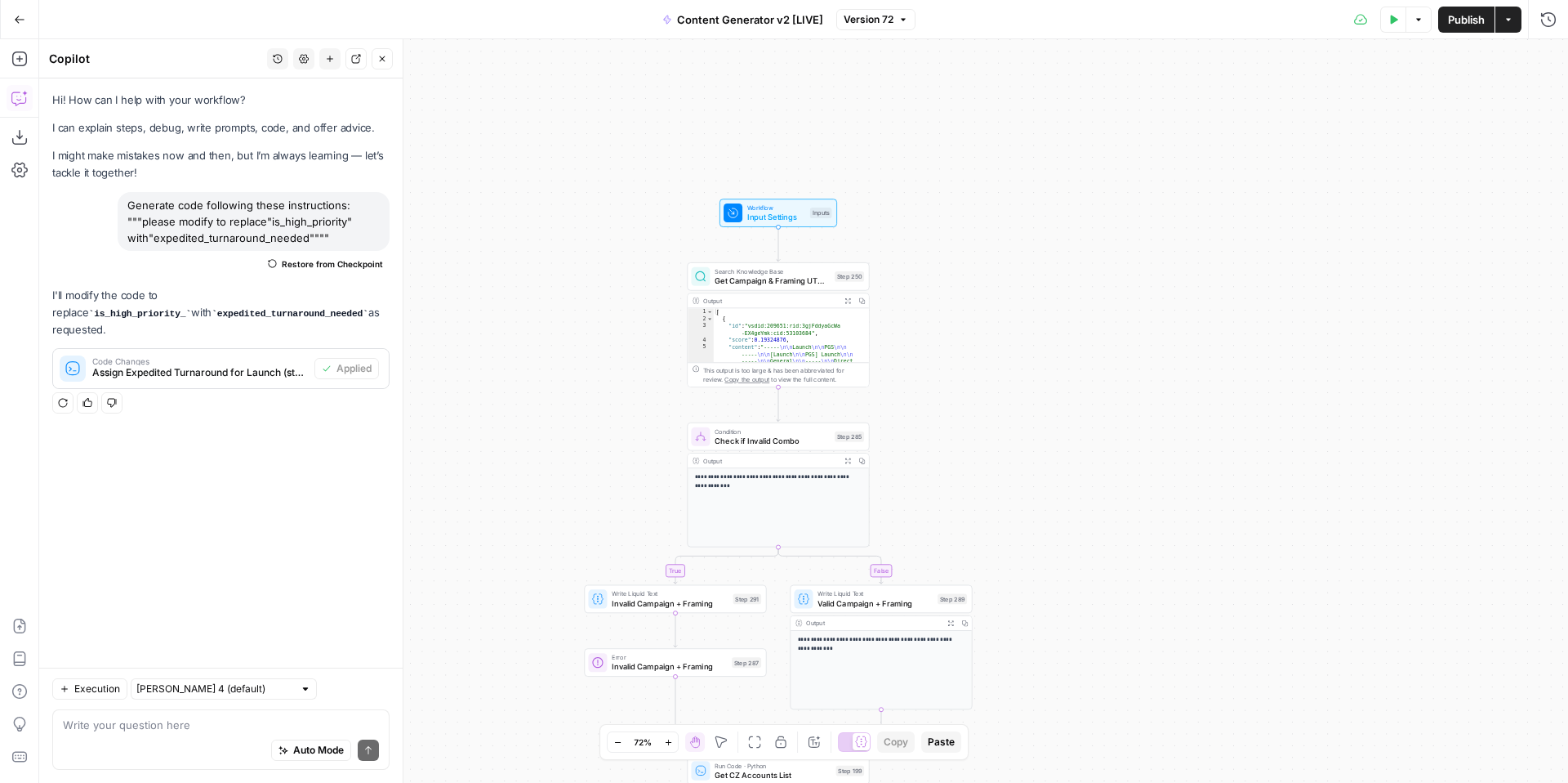
click at [1456, 15] on span "Publish" at bounding box center [1467, 19] width 37 height 16
